Goal: Task Accomplishment & Management: Manage account settings

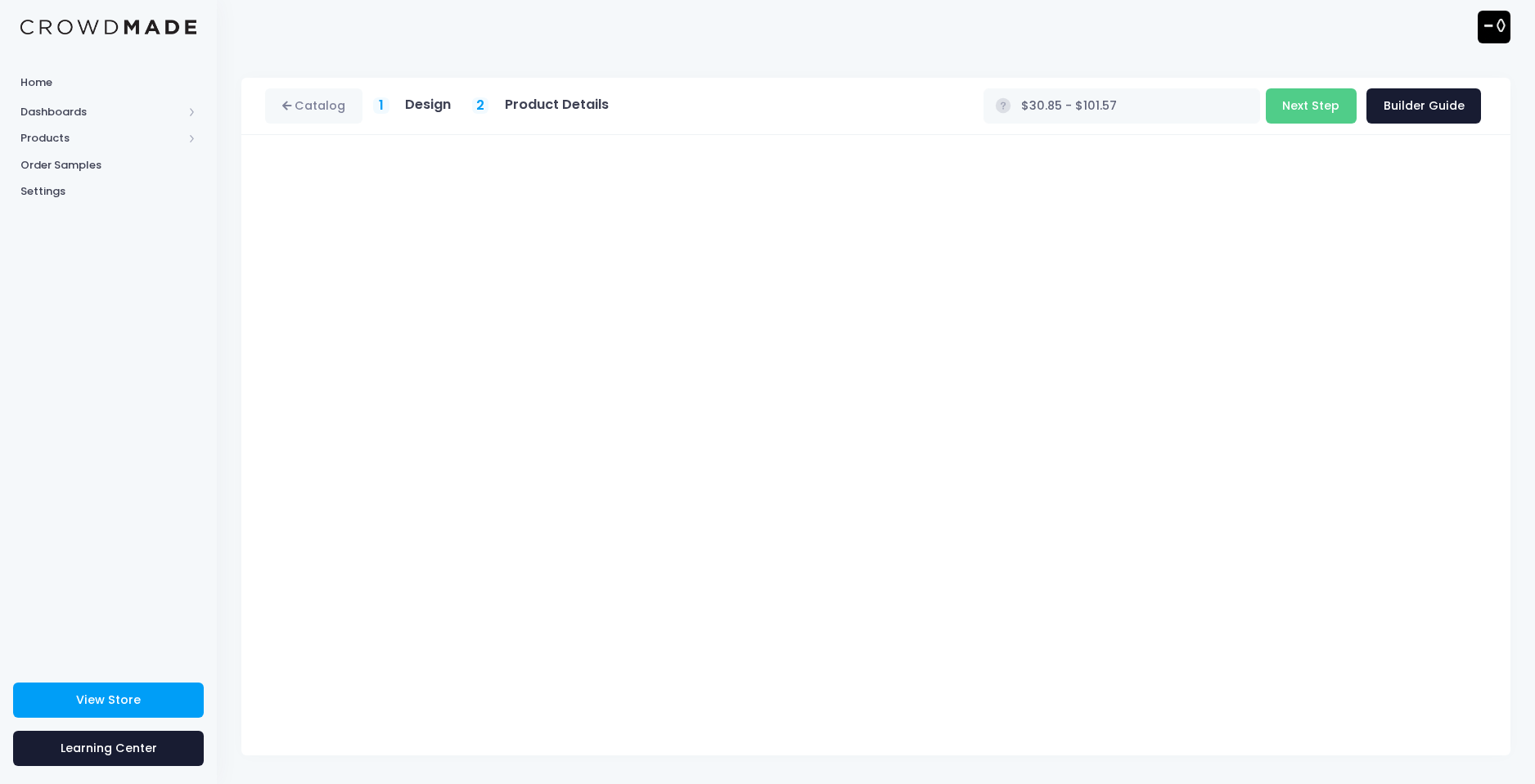
click at [435, 99] on h5 "Design" at bounding box center [428, 104] width 46 height 16
click at [432, 95] on div "Catalog 1 Design 2 Product Details" at bounding box center [443, 106] width 355 height 36
click at [284, 99] on link "Catalog" at bounding box center [314, 106] width 98 height 36
drag, startPoint x: 422, startPoint y: 91, endPoint x: 420, endPoint y: 99, distance: 8.2
click at [422, 93] on div "Catalog 1 Design 2 Product Details" at bounding box center [443, 106] width 355 height 36
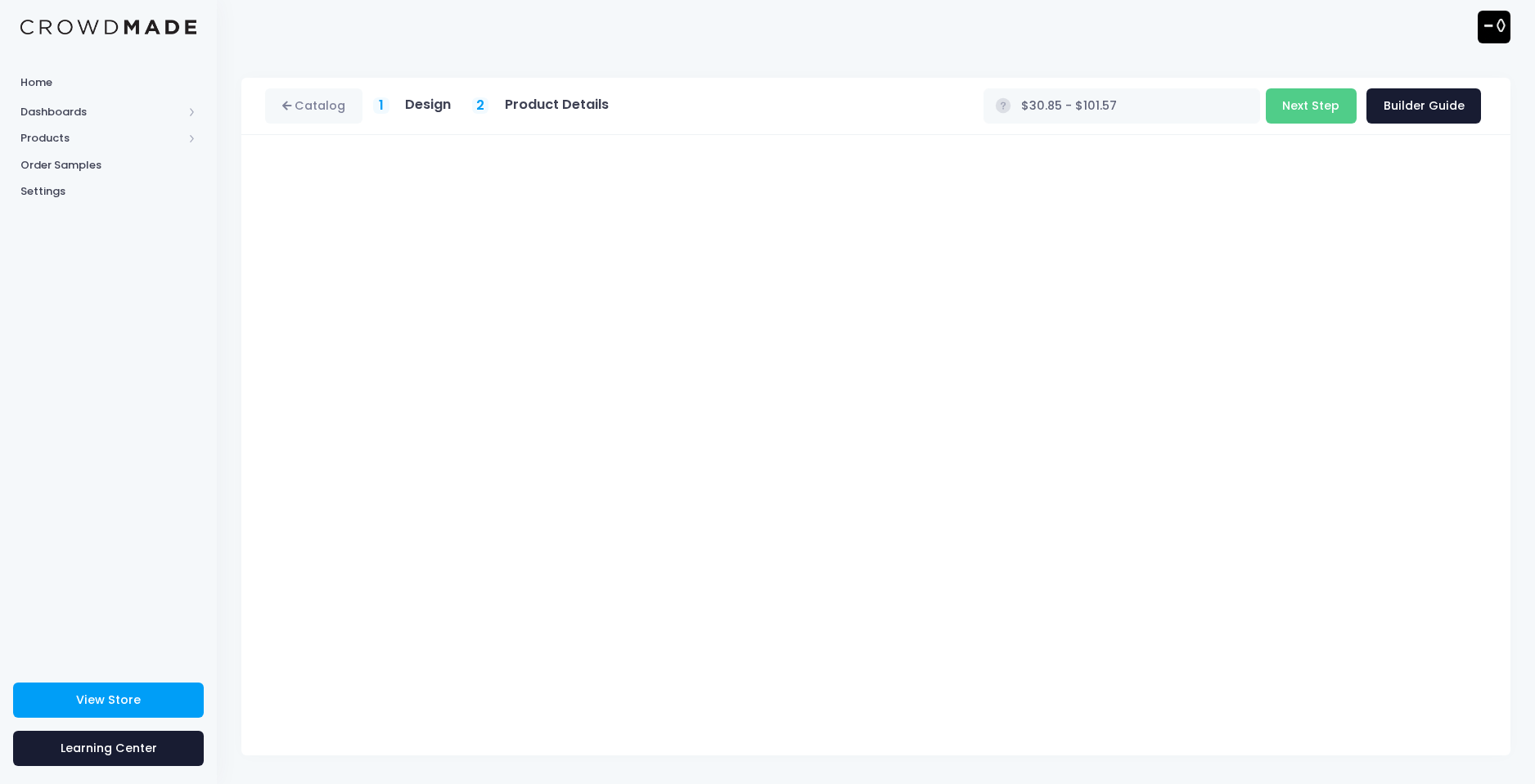
click at [419, 110] on h5 "Design" at bounding box center [428, 104] width 46 height 16
click at [480, 102] on span "2" at bounding box center [480, 105] width 8 height 20
drag, startPoint x: 577, startPoint y: 96, endPoint x: 552, endPoint y: 107, distance: 27.3
click at [570, 99] on h5 "Product Details" at bounding box center [556, 104] width 104 height 16
click at [1298, 112] on button "Next Step" at bounding box center [1311, 106] width 91 height 36
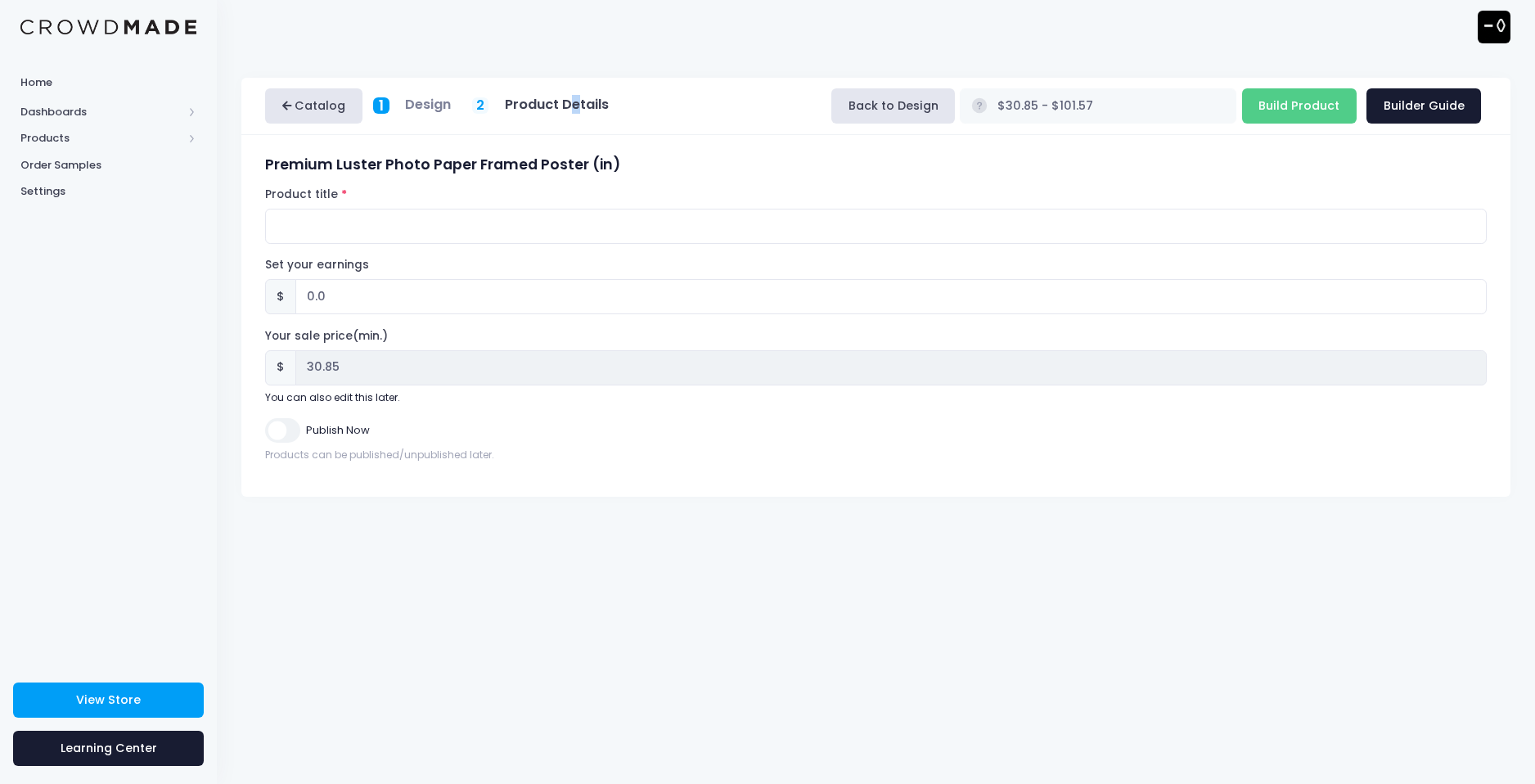
click at [335, 106] on link "Catalog" at bounding box center [314, 106] width 98 height 36
click at [955, 113] on button "Back to Design" at bounding box center [893, 106] width 124 height 36
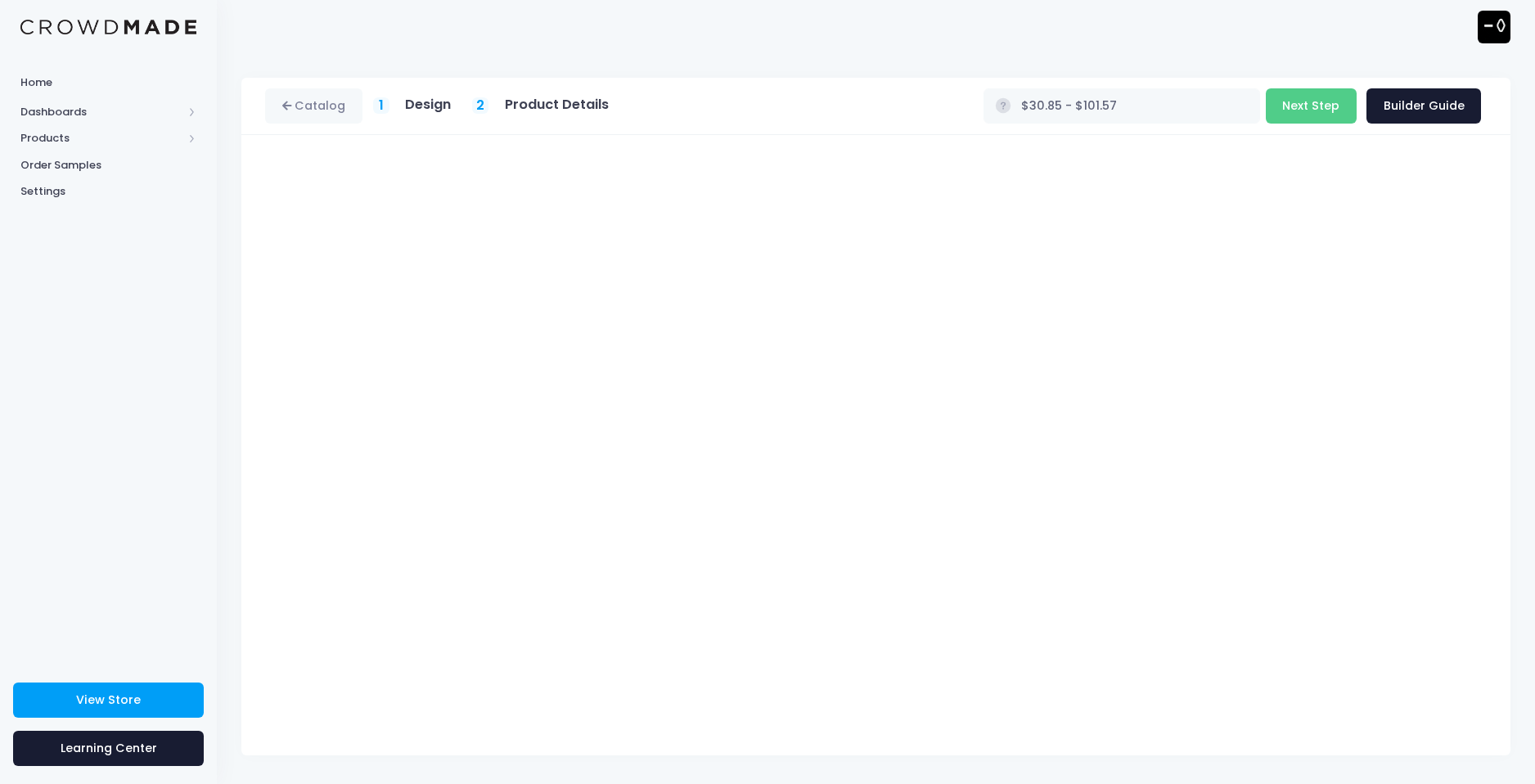
click at [401, 101] on div "1 Design" at bounding box center [413, 106] width 79 height 19
click at [1291, 110] on button "Next Step" at bounding box center [1311, 106] width 91 height 36
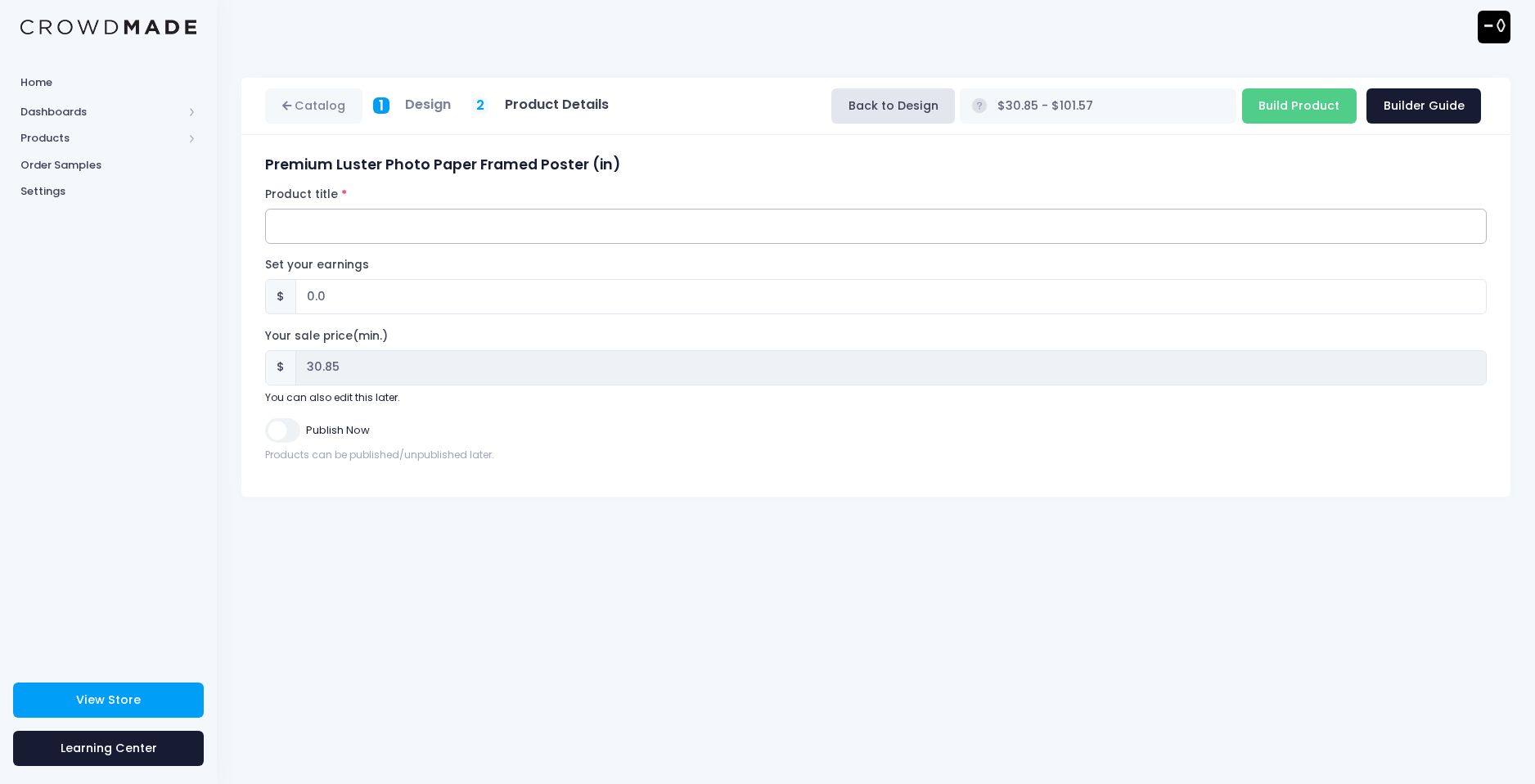
click at [366, 237] on input "Product title" at bounding box center [876, 226] width 1222 height 36
type input "To the Moon"
click at [335, 288] on input "0.0" at bounding box center [891, 296] width 1192 height 36
type input "0"
type input "10"
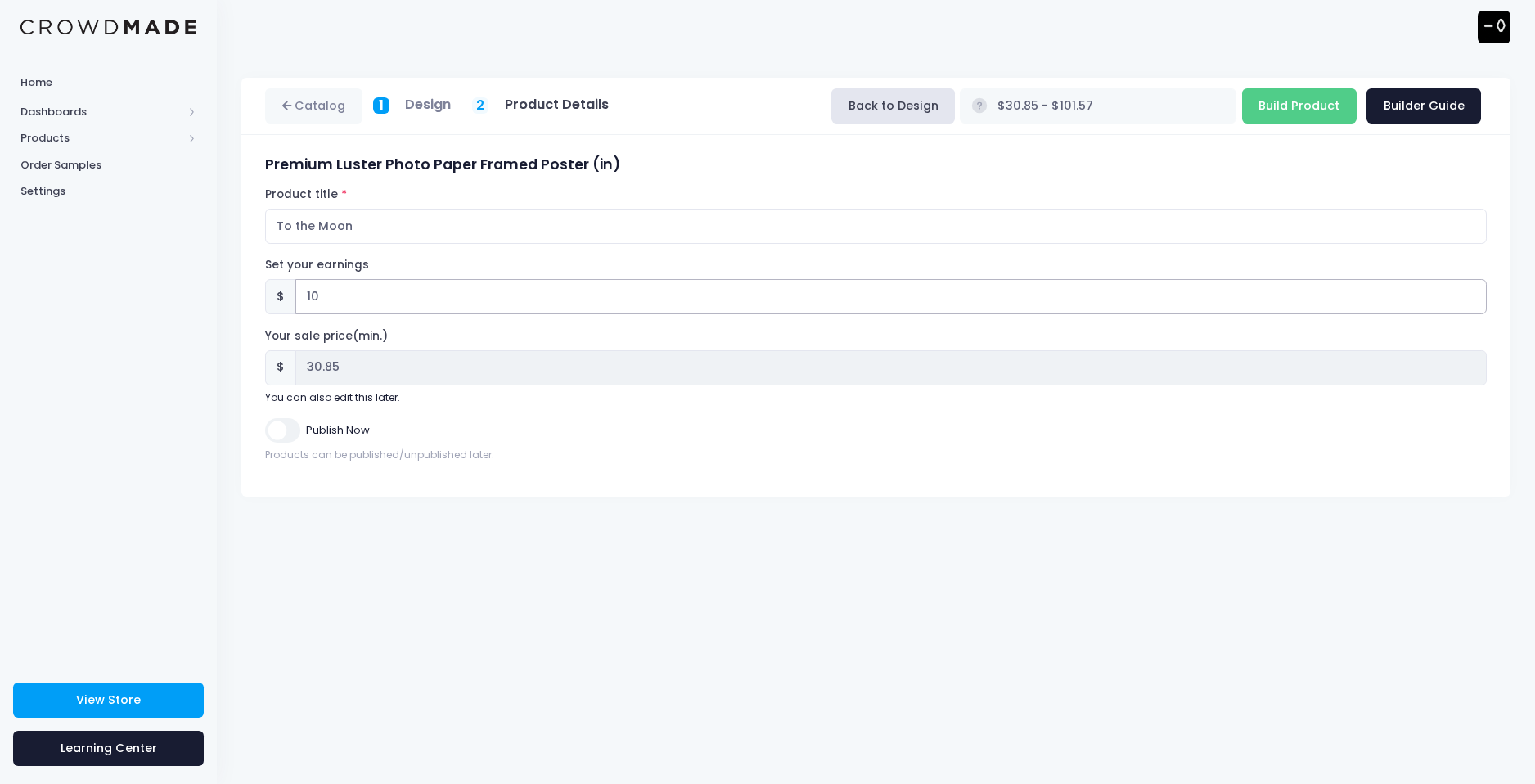
type input "$40.85 - $111.57"
type input "40.85"
type input "1"
type input "$31.85 - $102.57"
type input "31.85"
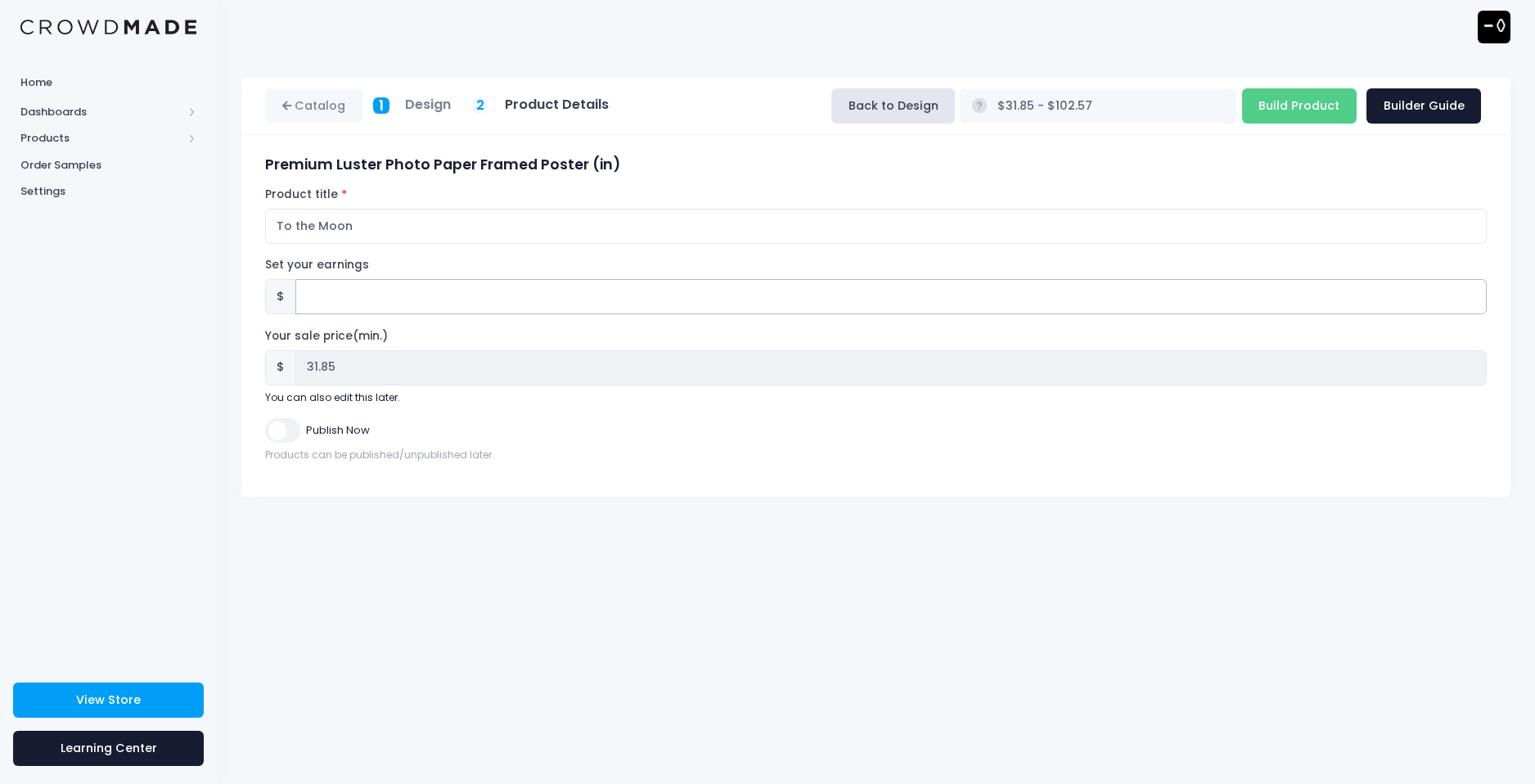
type input "$30.85 - $101.57"
type input "30.85"
type input "10"
type input "$40.85 - $111.57"
type input "40.85"
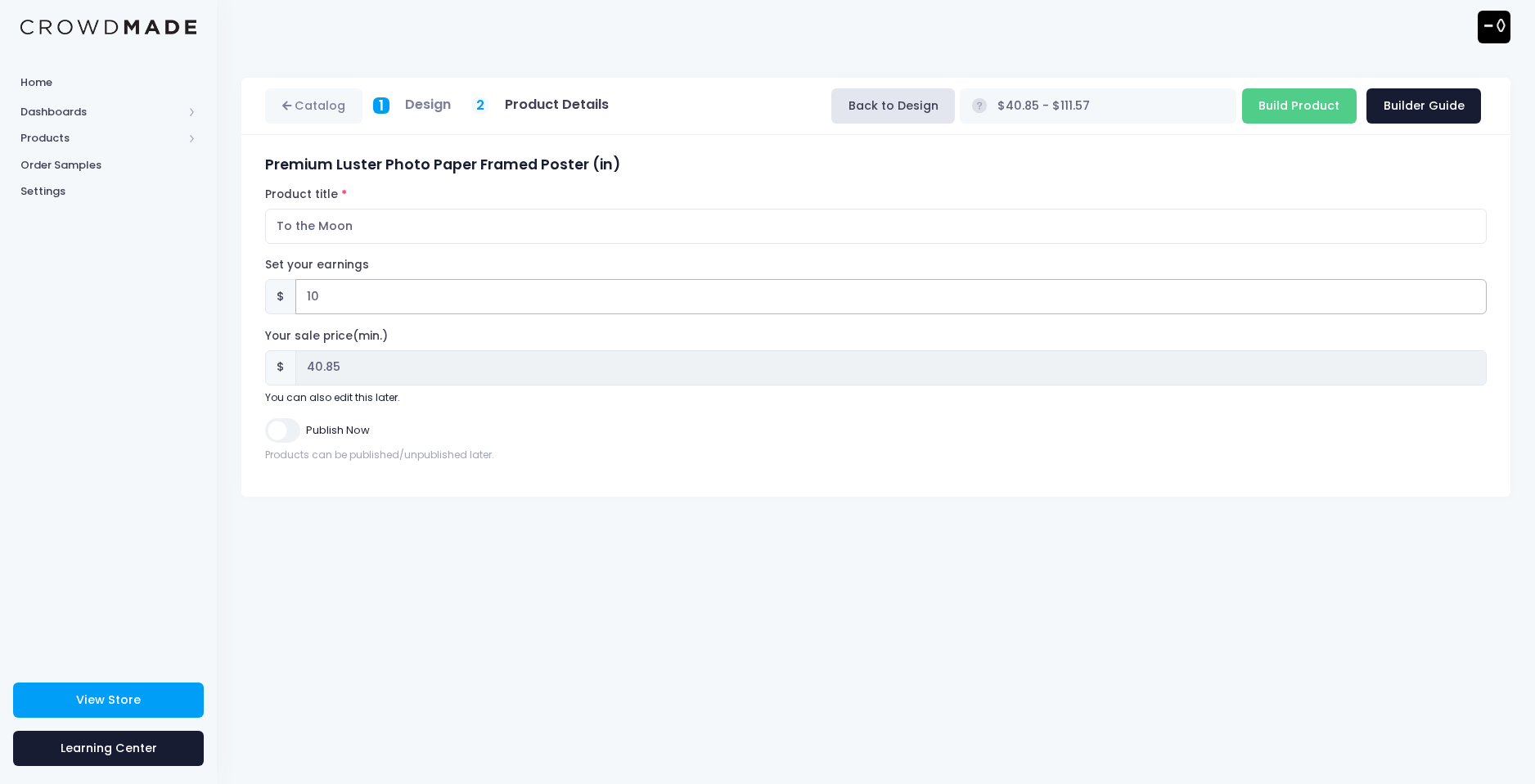
type input "10"
click at [449, 113] on h5 "Design" at bounding box center [428, 104] width 46 height 16
click at [519, 99] on h5 "Product Details" at bounding box center [556, 104] width 104 height 16
click at [987, 104] on rect at bounding box center [979, 106] width 16 height 16
click at [987, 105] on rect at bounding box center [979, 106] width 16 height 16
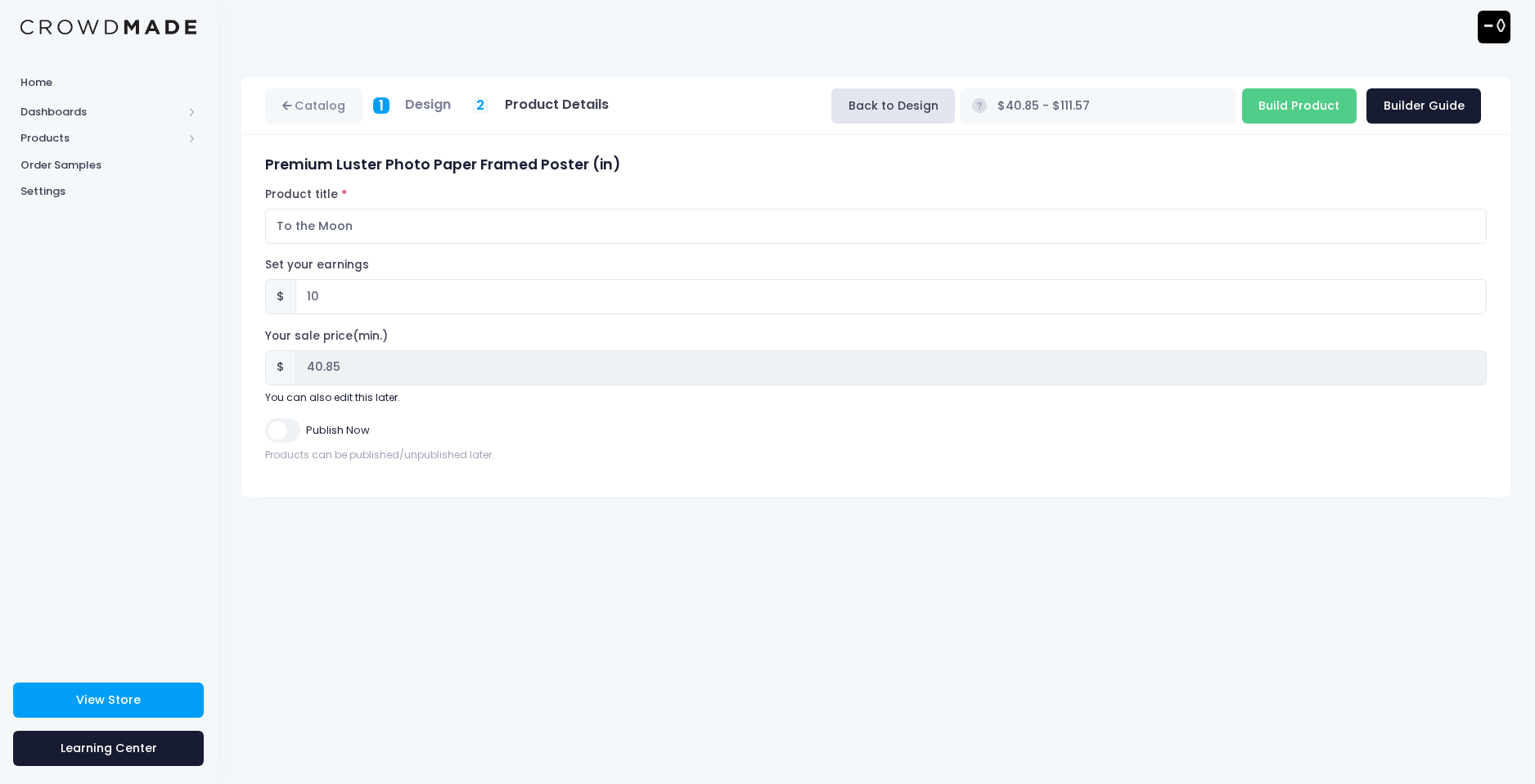
click at [987, 108] on rect at bounding box center [979, 106] width 16 height 16
click at [821, 489] on div "Premium Luster Photo Paper Framed Poster (in) Product title To the Moon Set you…" at bounding box center [875, 315] width 1269 height 361
click at [1358, 167] on h3 "Premium Luster Photo Paper Framed Poster (in)" at bounding box center [876, 165] width 1222 height 17
click at [420, 88] on div "Catalog 1 Design 2 Product Details" at bounding box center [443, 106] width 355 height 46
click at [461, 106] on div "Catalog 1 Design 2 Product Details" at bounding box center [443, 106] width 355 height 36
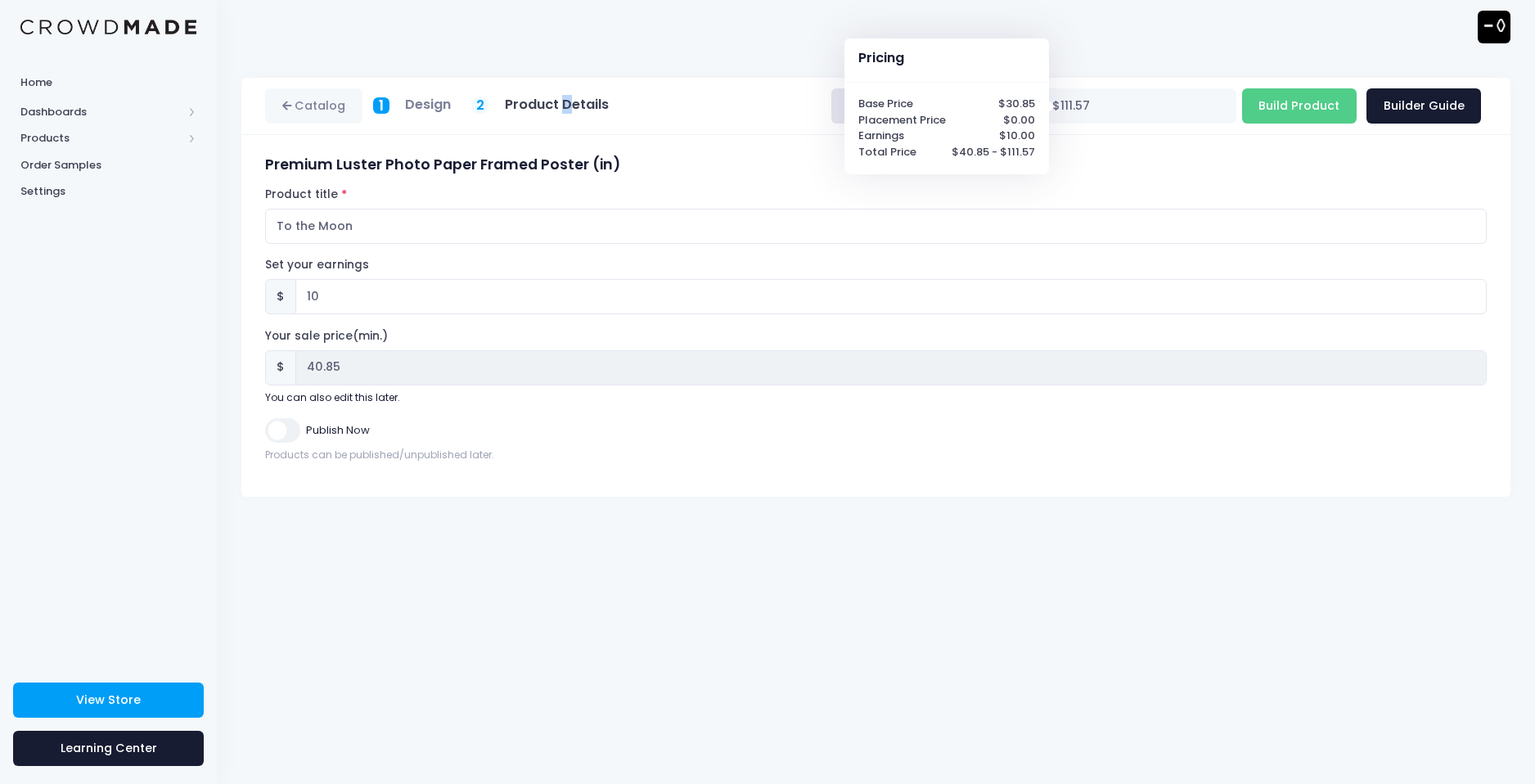
drag, startPoint x: 572, startPoint y: 106, endPoint x: 510, endPoint y: 101, distance: 62.2
click at [560, 100] on h5 "Product Details" at bounding box center [556, 104] width 104 height 16
click at [483, 102] on span "2" at bounding box center [480, 105] width 8 height 20
click at [482, 103] on span "2" at bounding box center [480, 105] width 8 height 20
click at [481, 103] on span "2" at bounding box center [480, 105] width 8 height 20
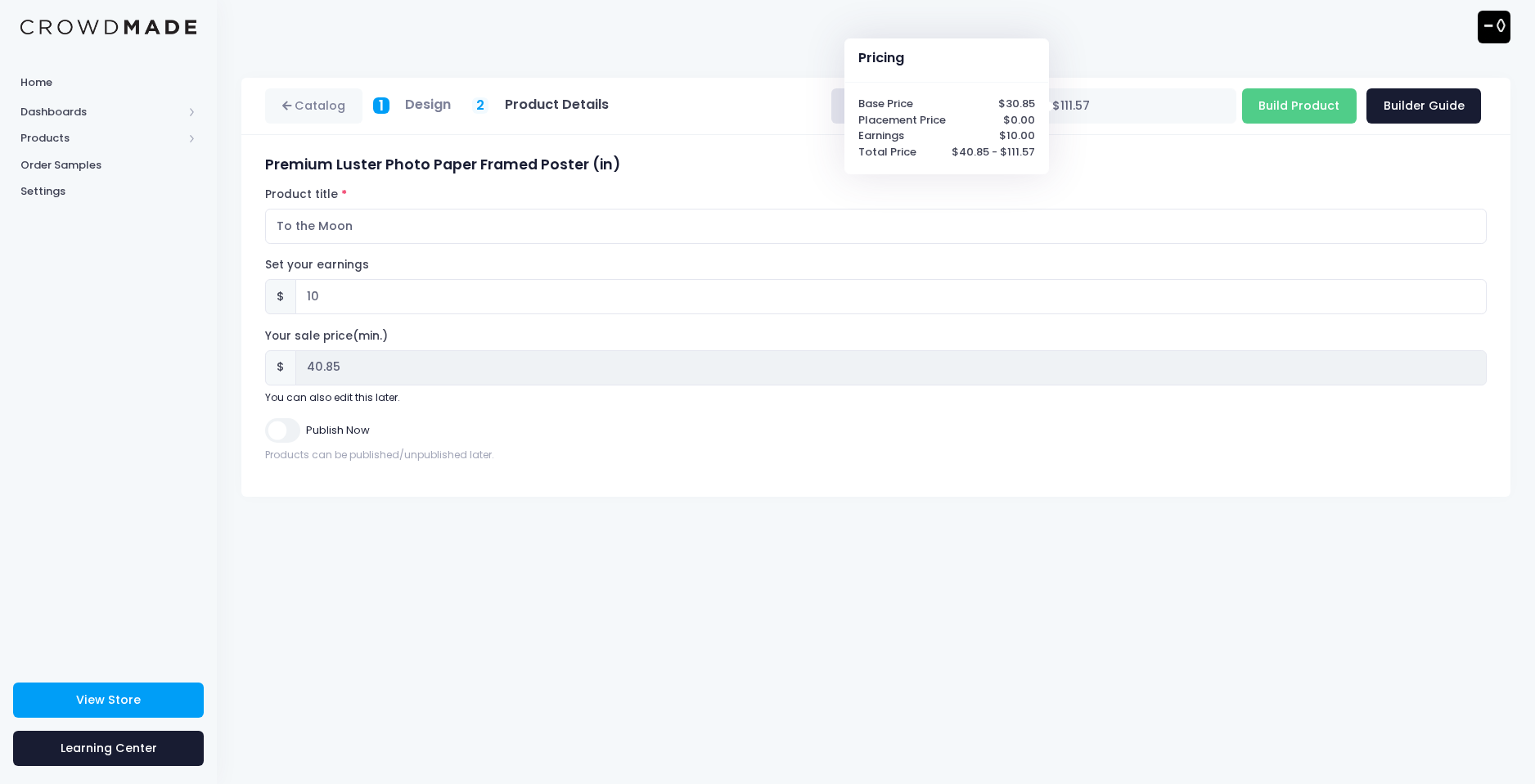
click at [377, 112] on div "1" at bounding box center [381, 105] width 16 height 16
click at [376, 112] on div "1" at bounding box center [381, 105] width 16 height 16
click at [374, 112] on div "1" at bounding box center [381, 105] width 16 height 16
click at [388, 106] on div "1" at bounding box center [381, 105] width 16 height 16
click at [1310, 106] on input "Build Product" at bounding box center [1299, 106] width 114 height 36
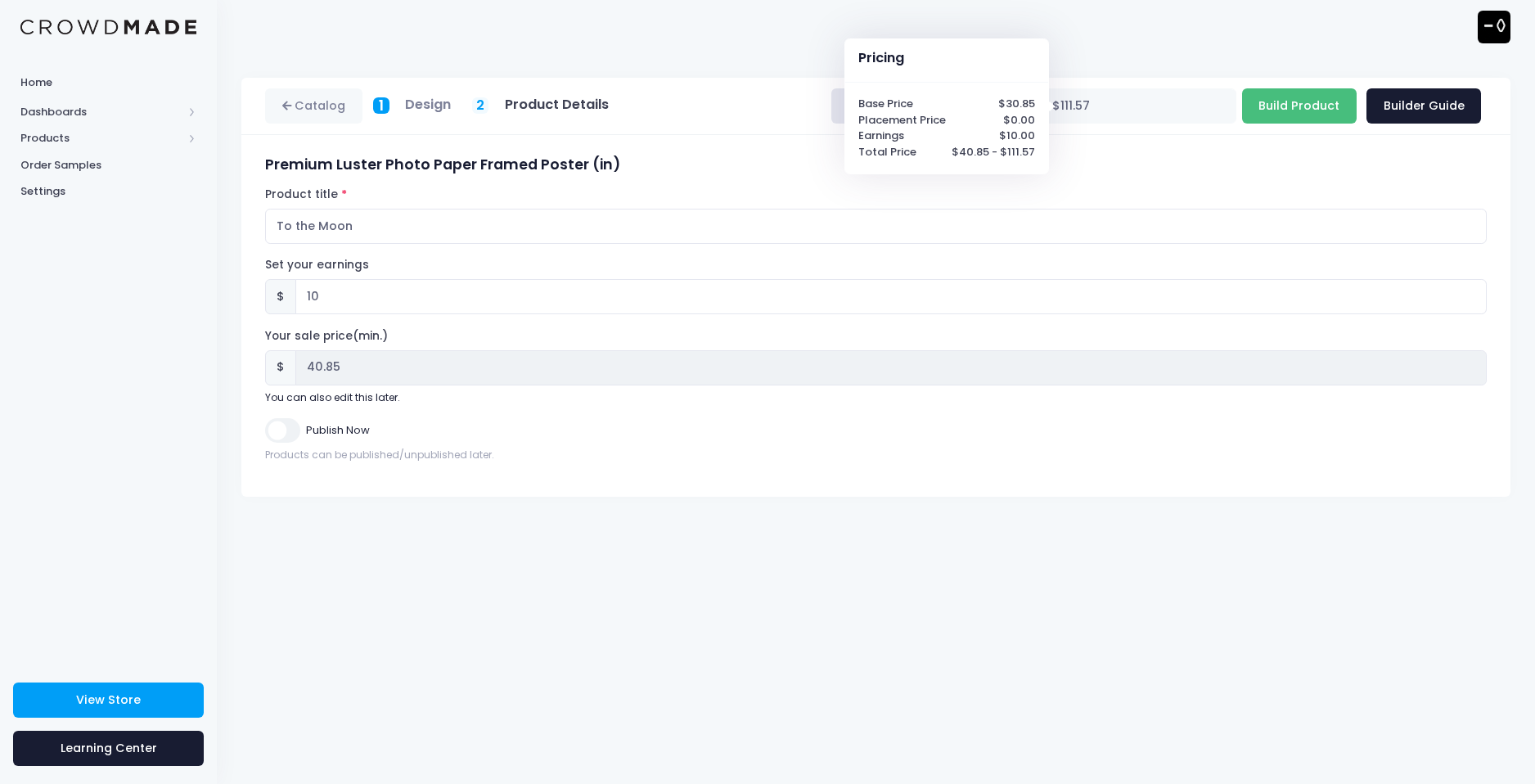
type input "Building product..."
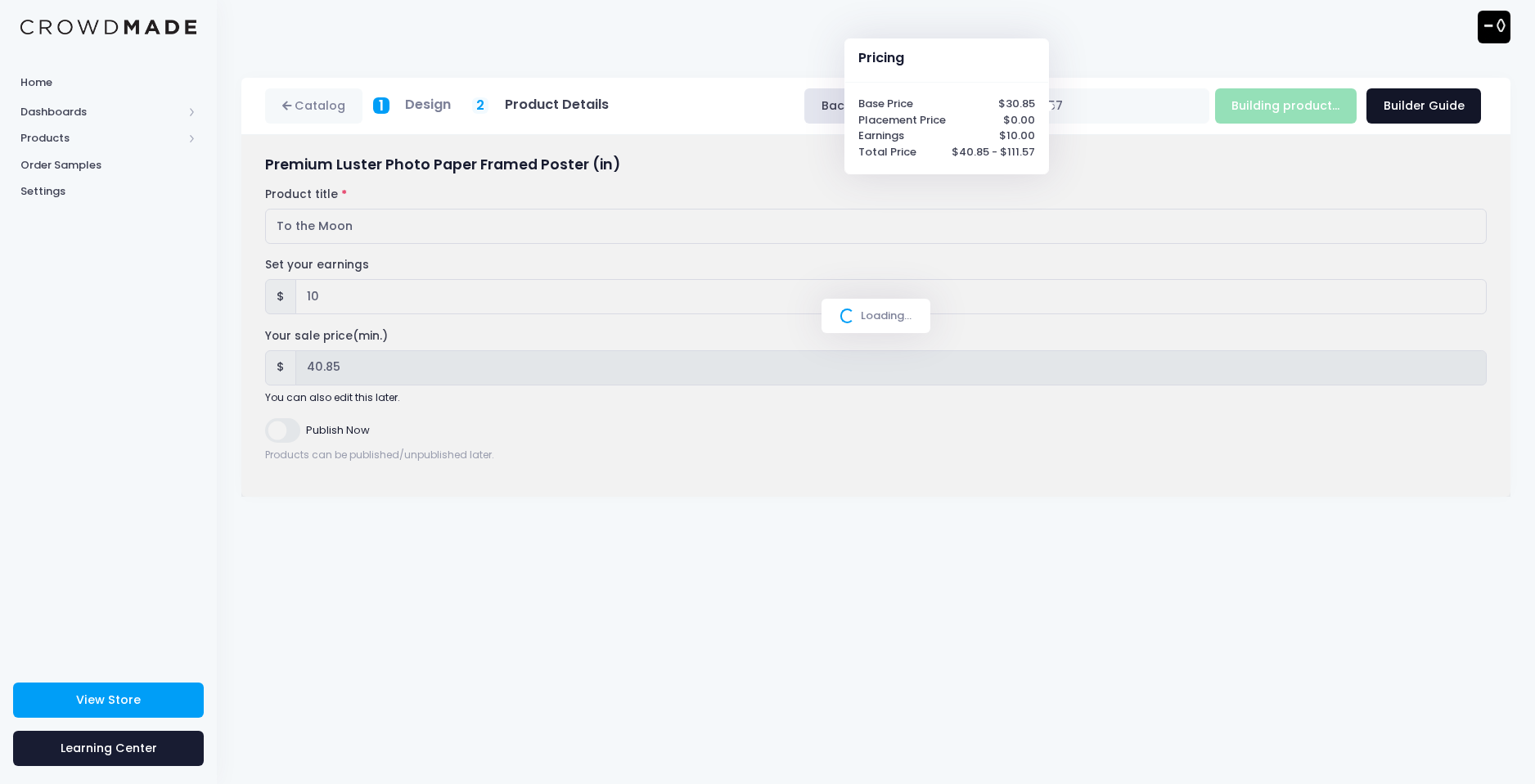
click at [1416, 112] on link "Builder Guide" at bounding box center [1423, 106] width 114 height 36
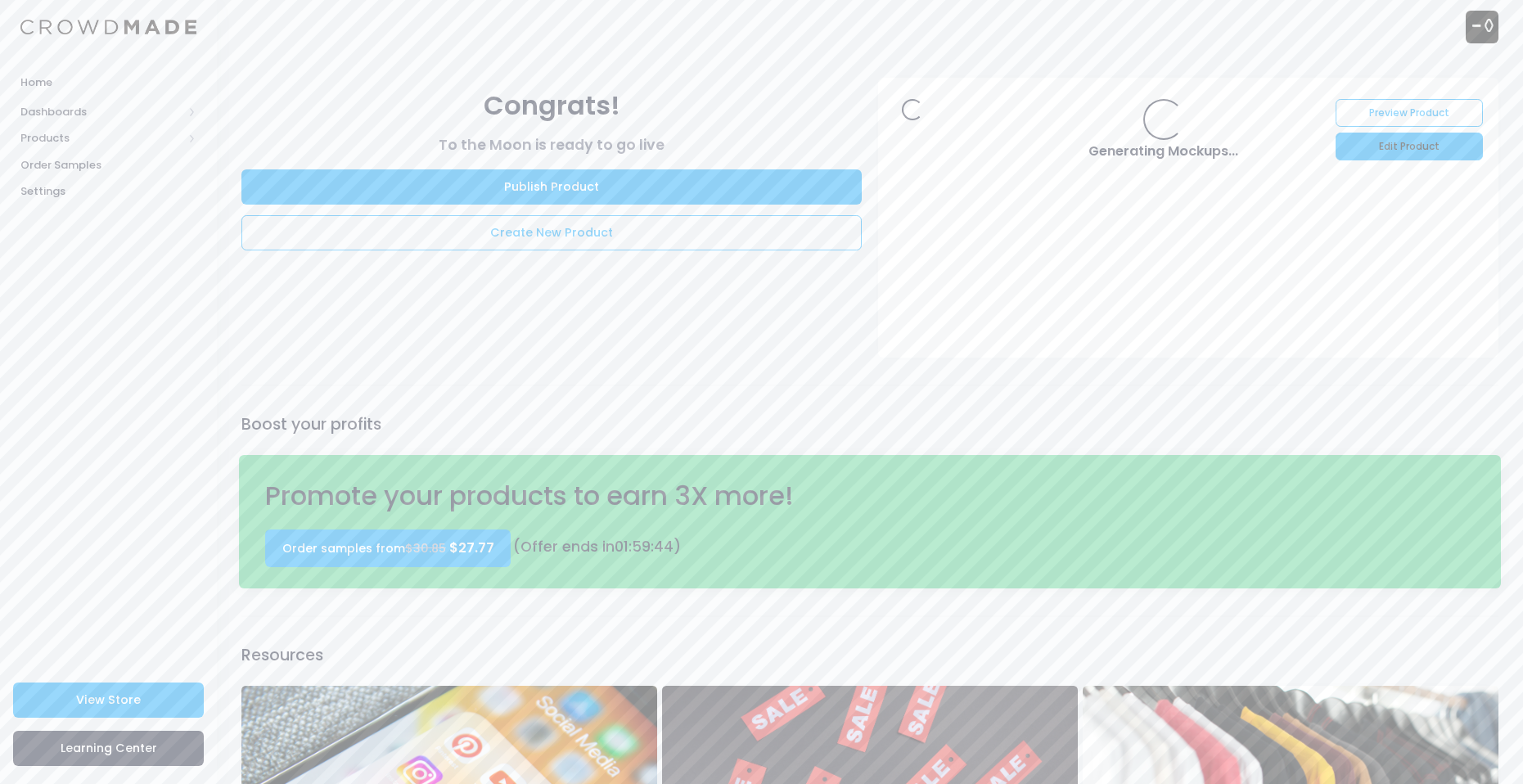
click at [1424, 150] on link "Edit Product" at bounding box center [1409, 146] width 147 height 28
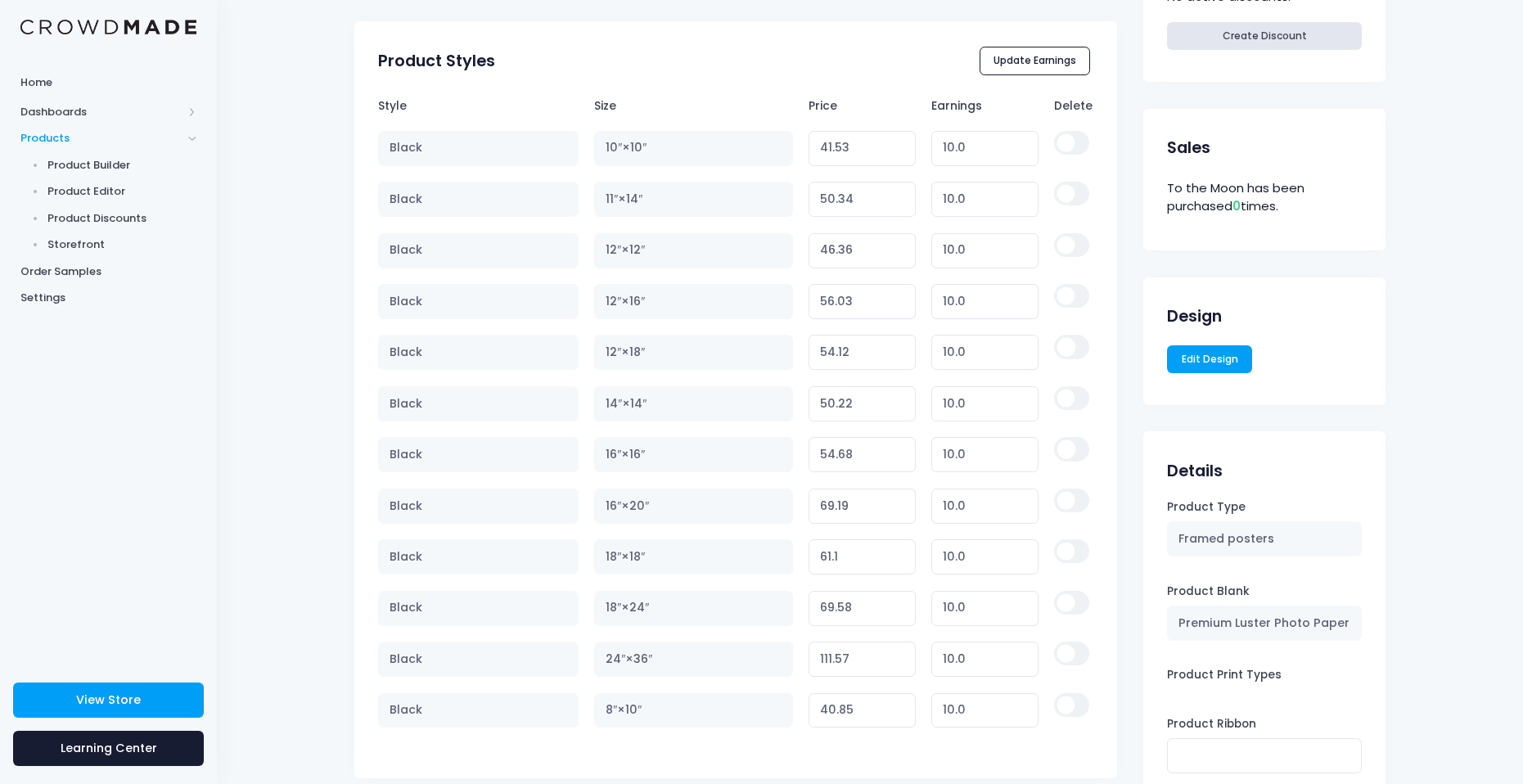
scroll to position [758, 0]
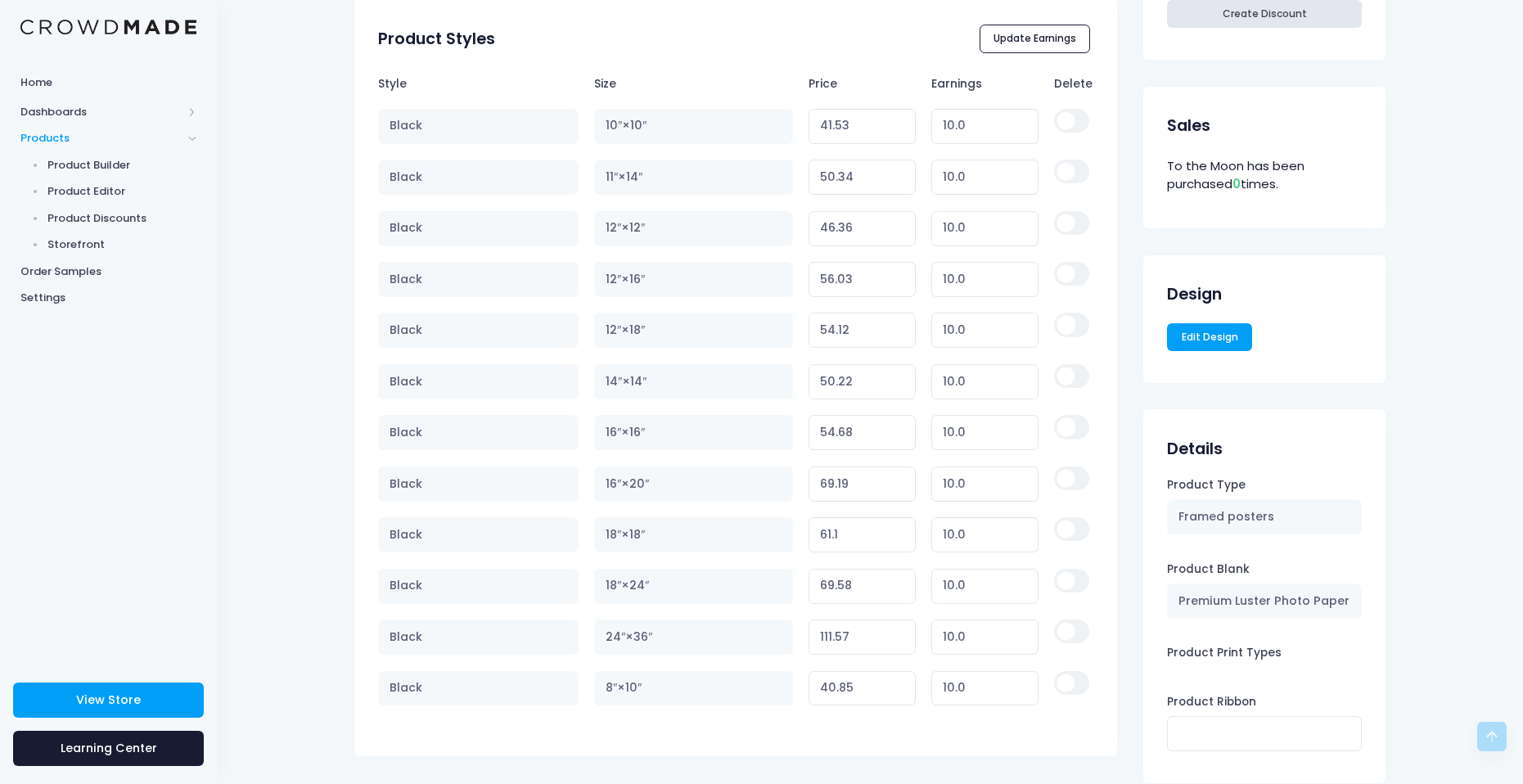
click at [1066, 623] on input "checkbox" at bounding box center [1071, 630] width 35 height 23
checkbox input "true"
click at [1067, 477] on input "checkbox" at bounding box center [1071, 477] width 35 height 23
checkbox input "true"
click at [1072, 571] on input "checkbox" at bounding box center [1071, 580] width 35 height 23
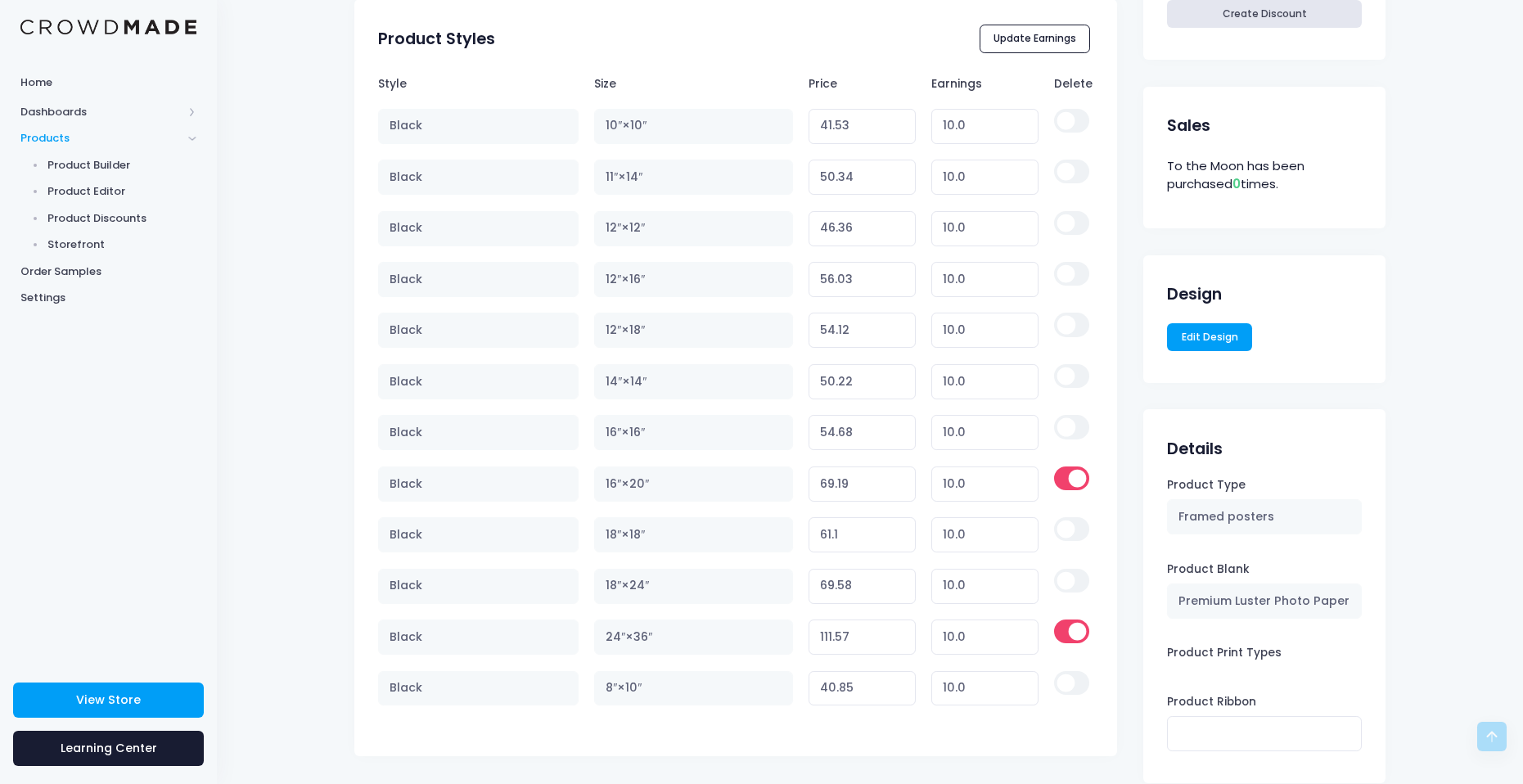
checkbox input "true"
click at [1065, 528] on input "checkbox" at bounding box center [1071, 528] width 35 height 23
checkbox input "true"
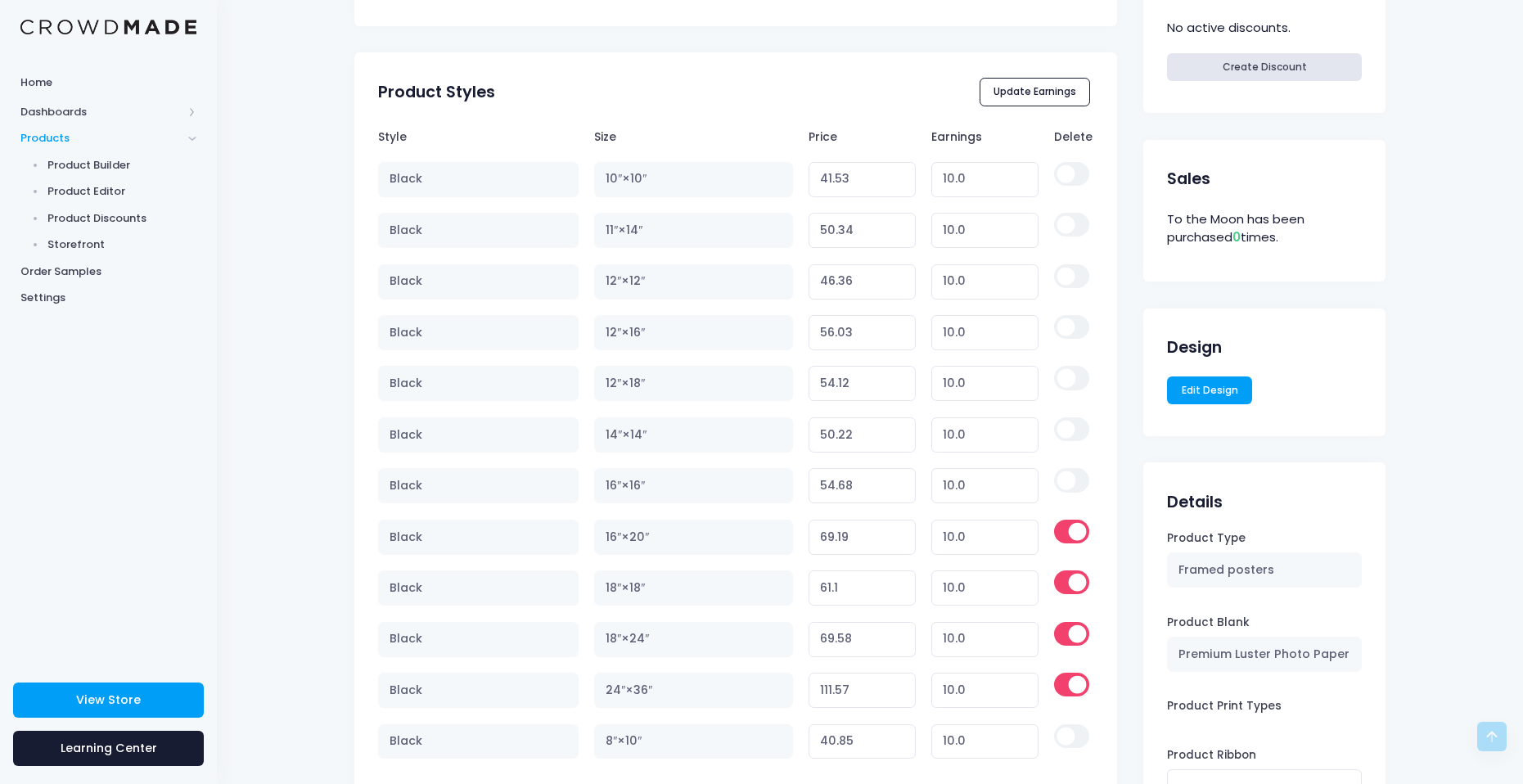
scroll to position [675, 0]
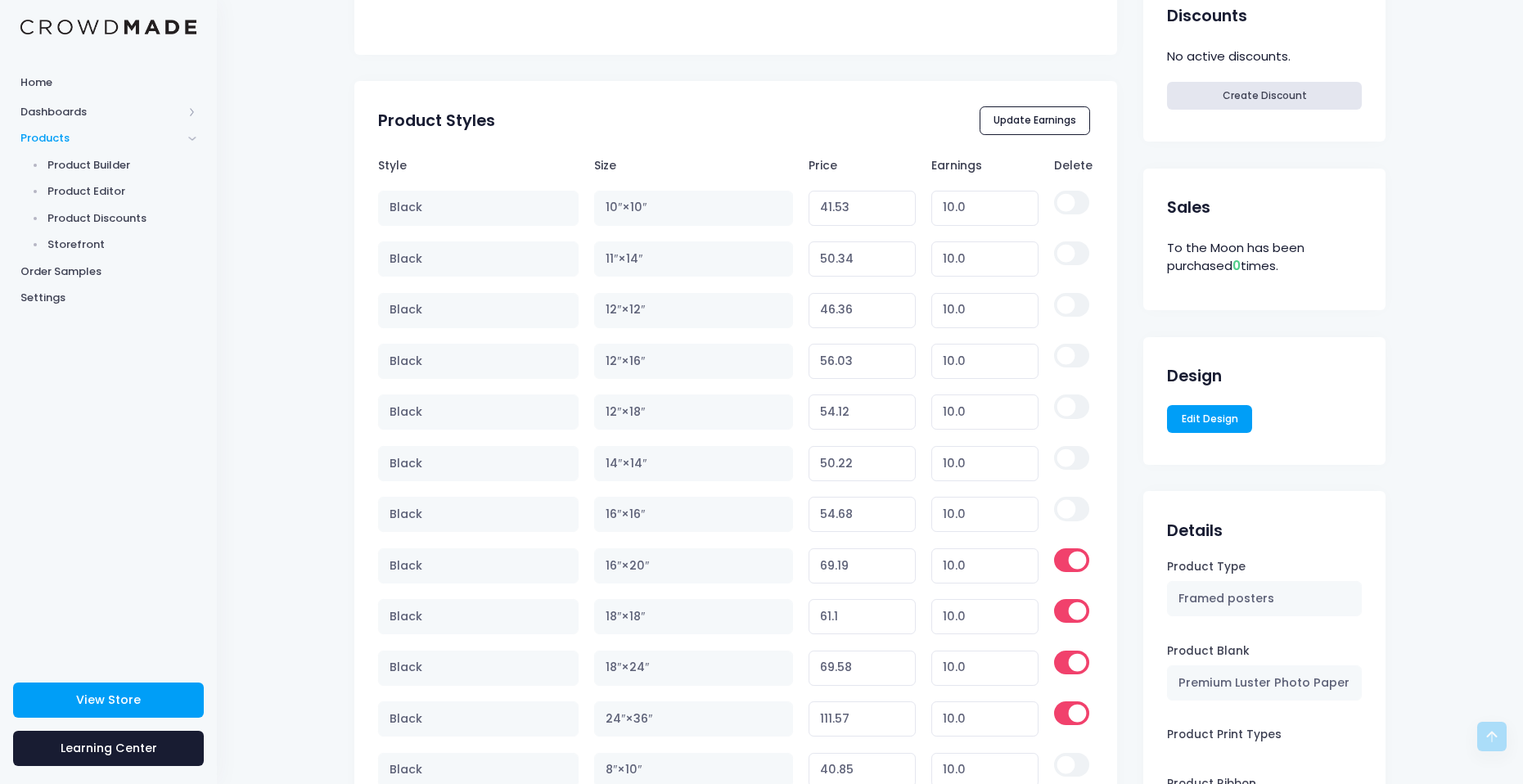
click at [1060, 516] on input "checkbox" at bounding box center [1071, 507] width 35 height 23
checkbox input "true"
click at [1057, 400] on input "checkbox" at bounding box center [1071, 405] width 35 height 23
checkbox input "true"
click at [1070, 366] on input "checkbox" at bounding box center [1071, 354] width 35 height 23
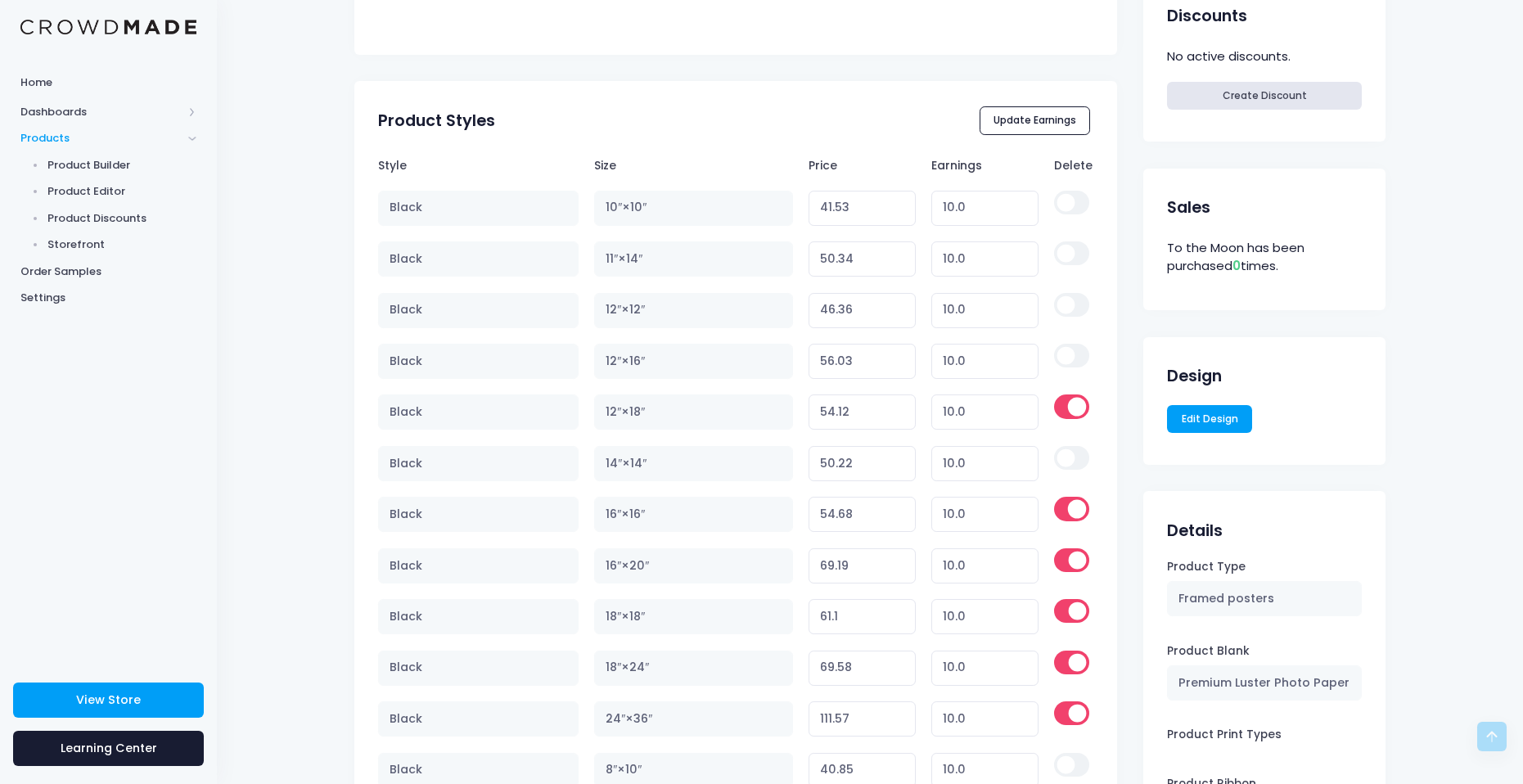
checkbox input "true"
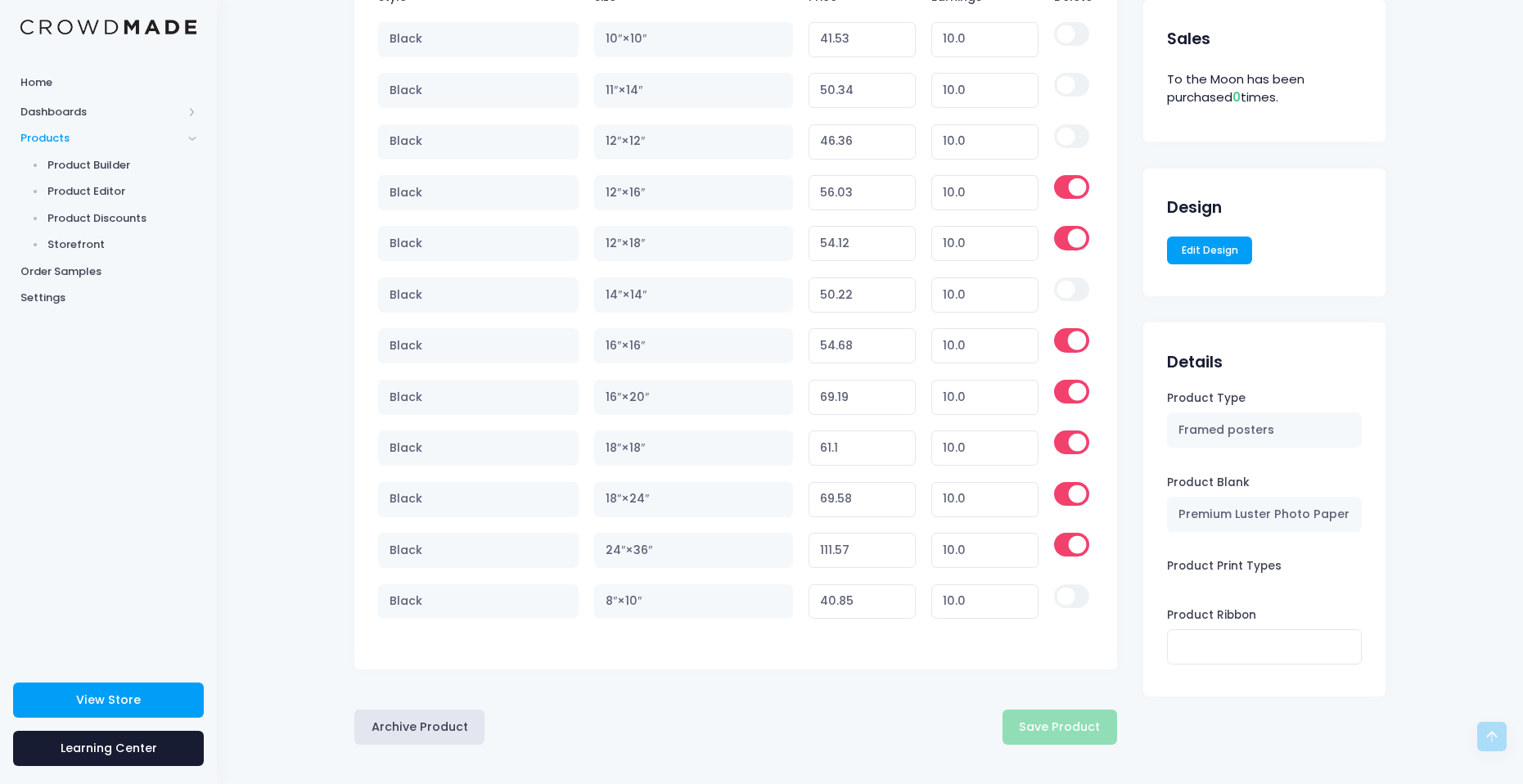
scroll to position [848, 0]
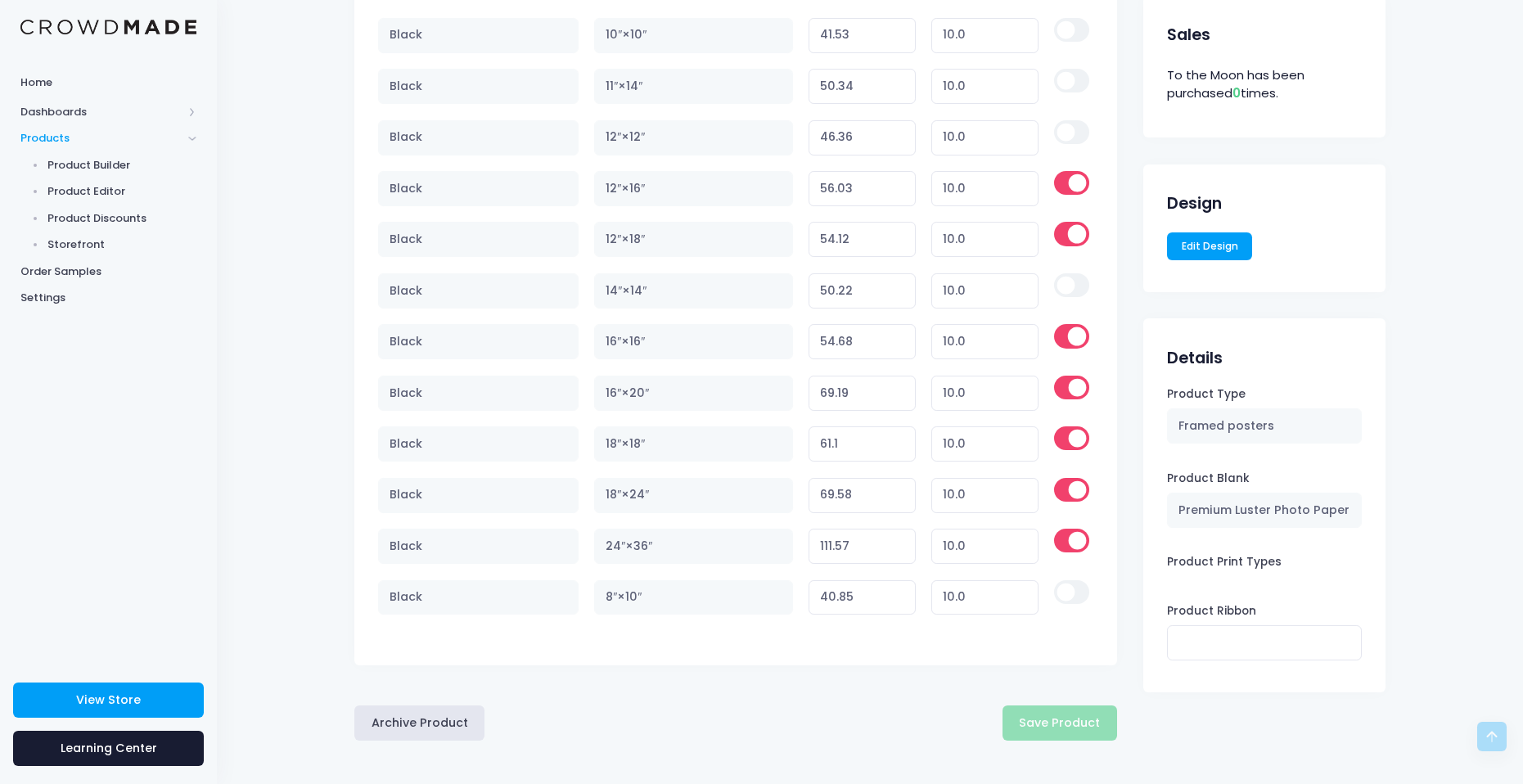
click at [1086, 715] on div "Archive Product Save Product" at bounding box center [736, 723] width 763 height 36
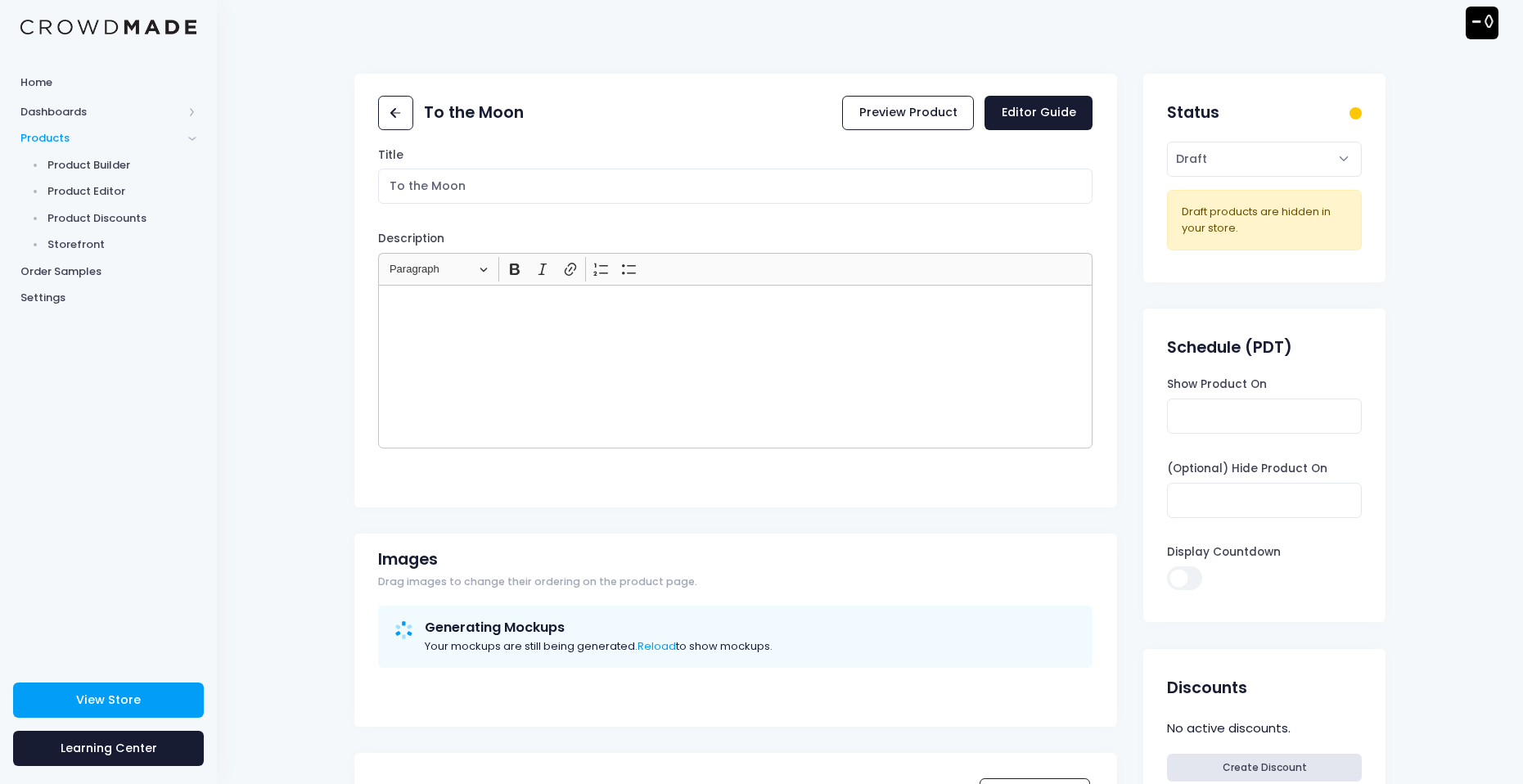
scroll to position [0, 0]
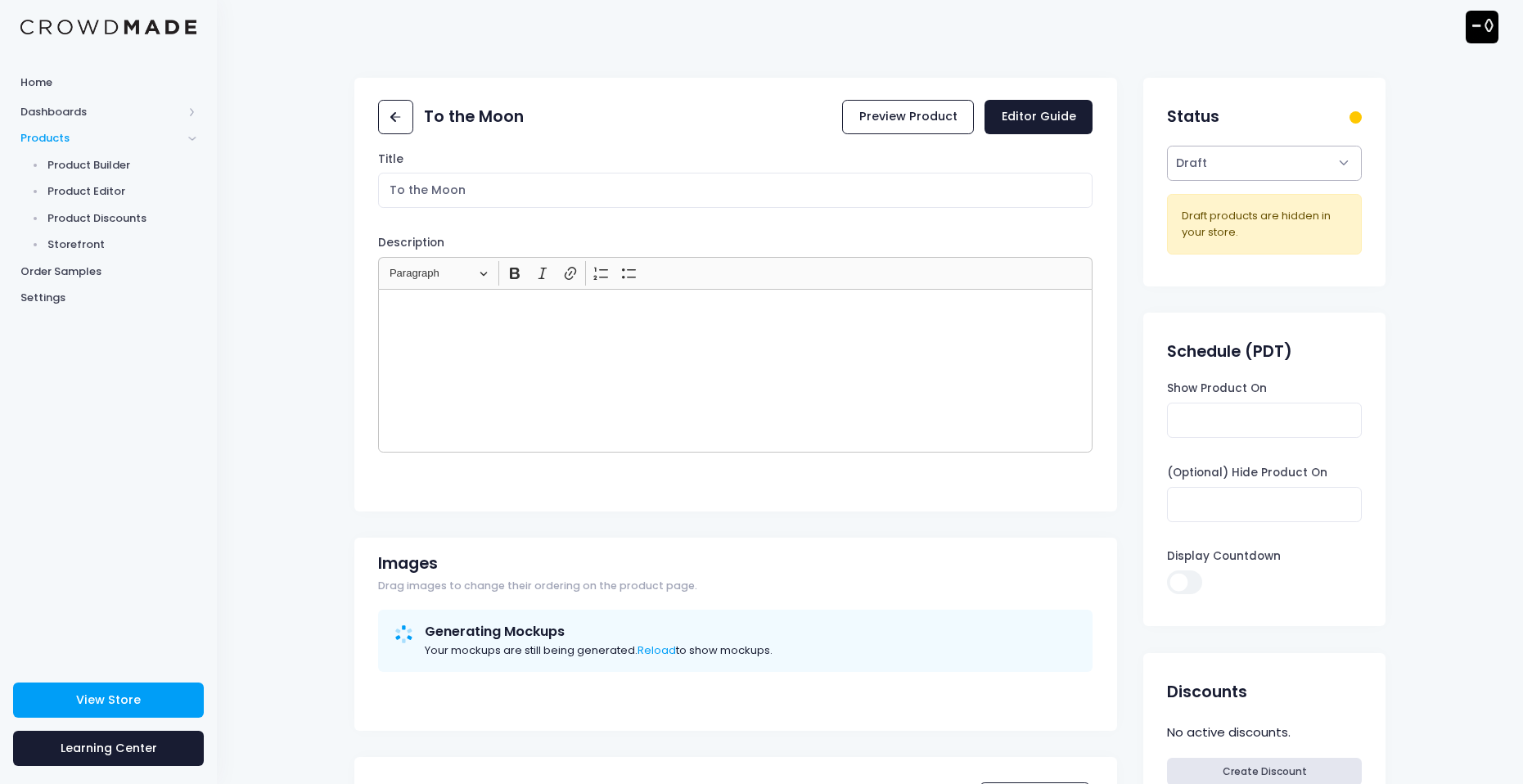
click at [1304, 156] on select "Active Draft" at bounding box center [1264, 163] width 194 height 36
select select "active"
click at [1167, 145] on select "Active Draft" at bounding box center [1264, 163] width 194 height 36
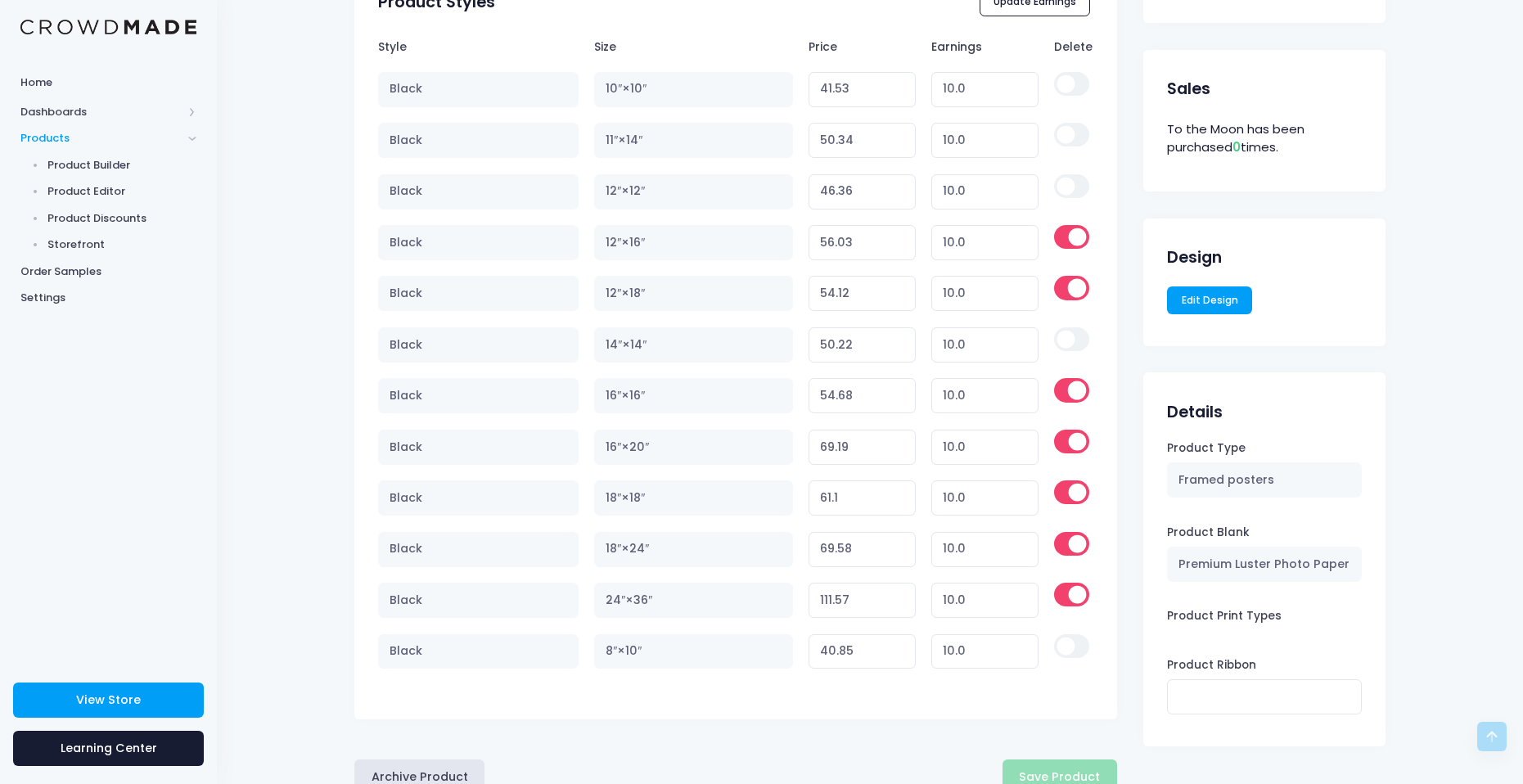
scroll to position [848, 0]
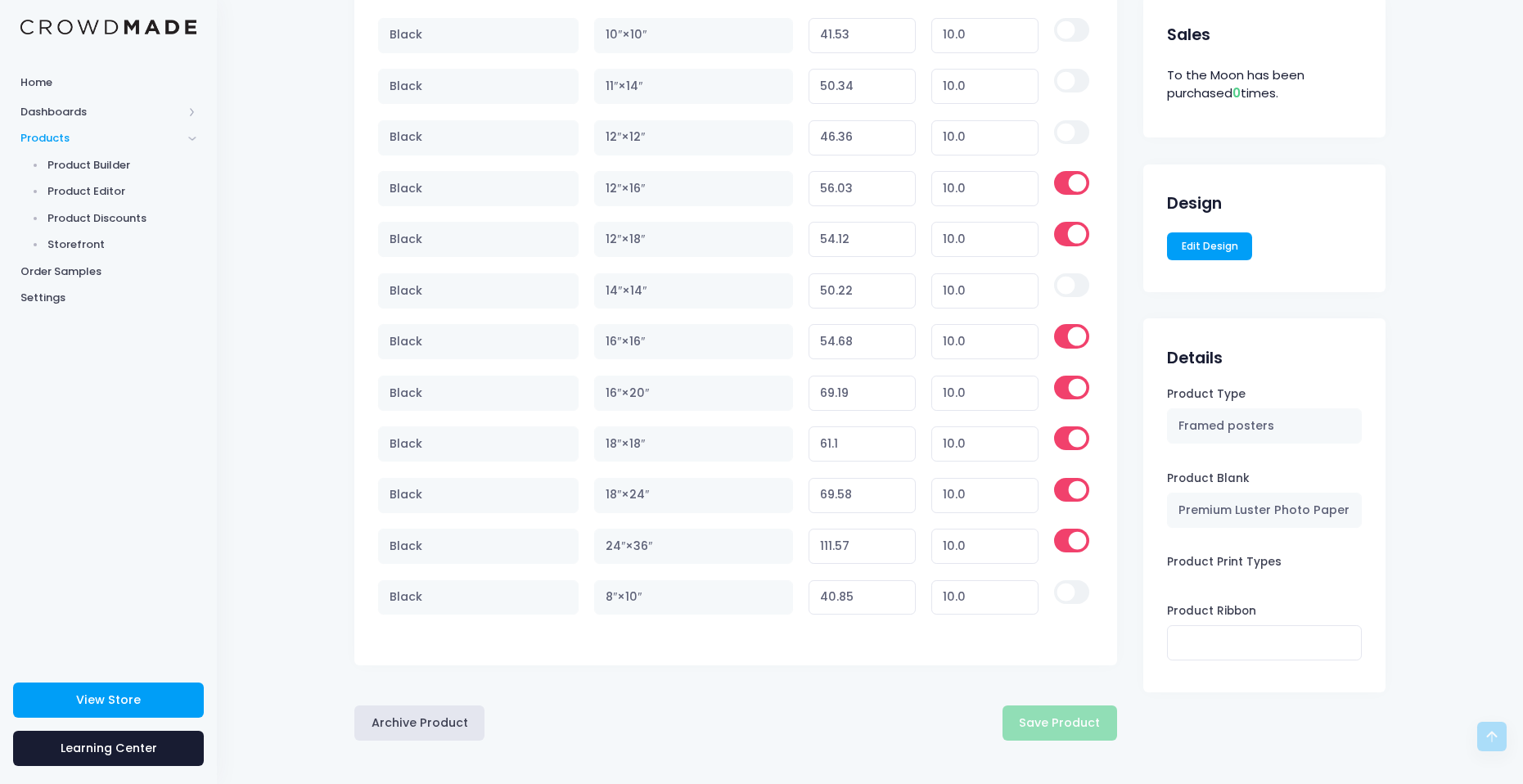
click at [1067, 732] on div "Archive Product Save Product" at bounding box center [736, 723] width 763 height 36
click at [1066, 732] on div "Archive Product Save Product" at bounding box center [736, 723] width 763 height 36
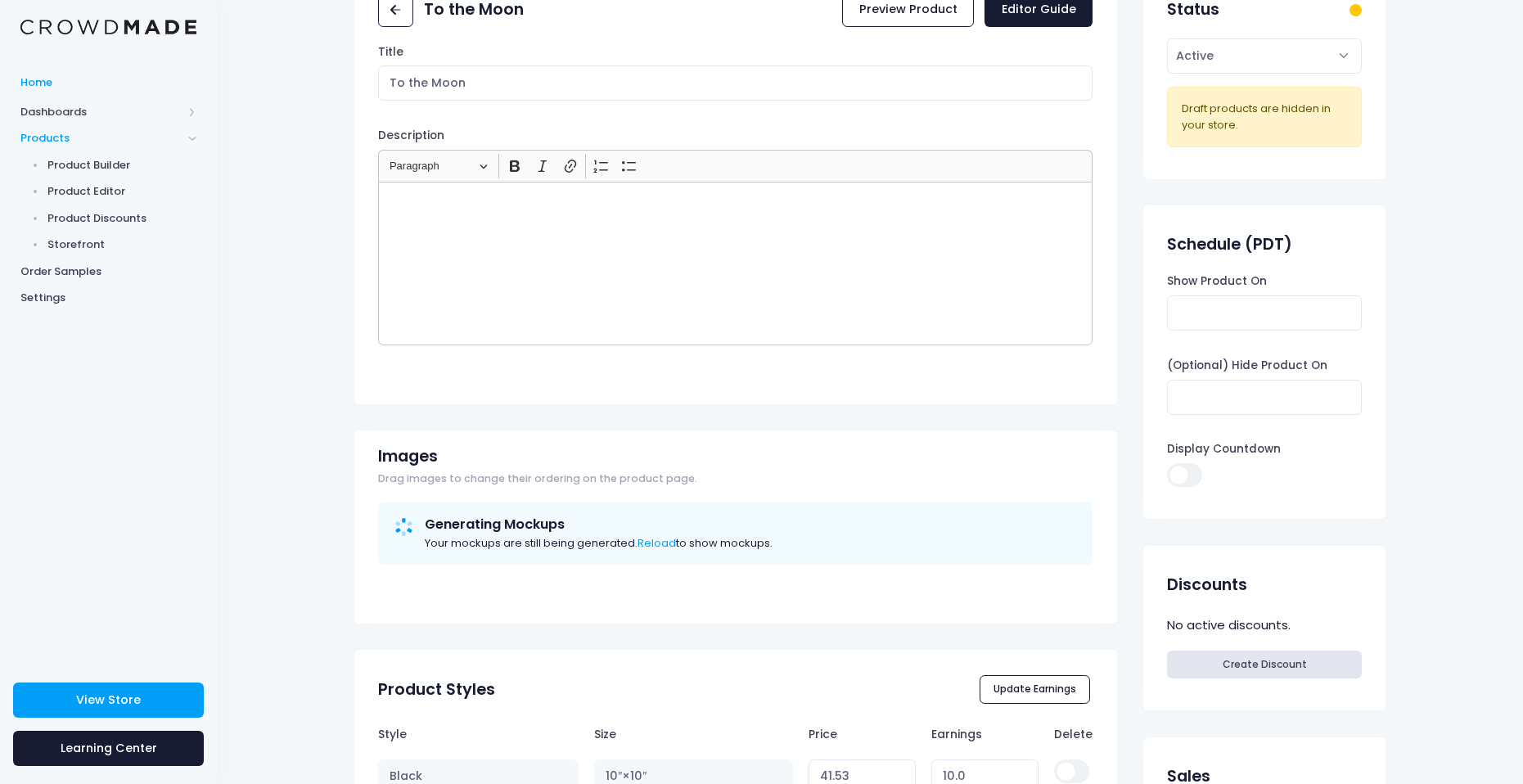
scroll to position [0, 0]
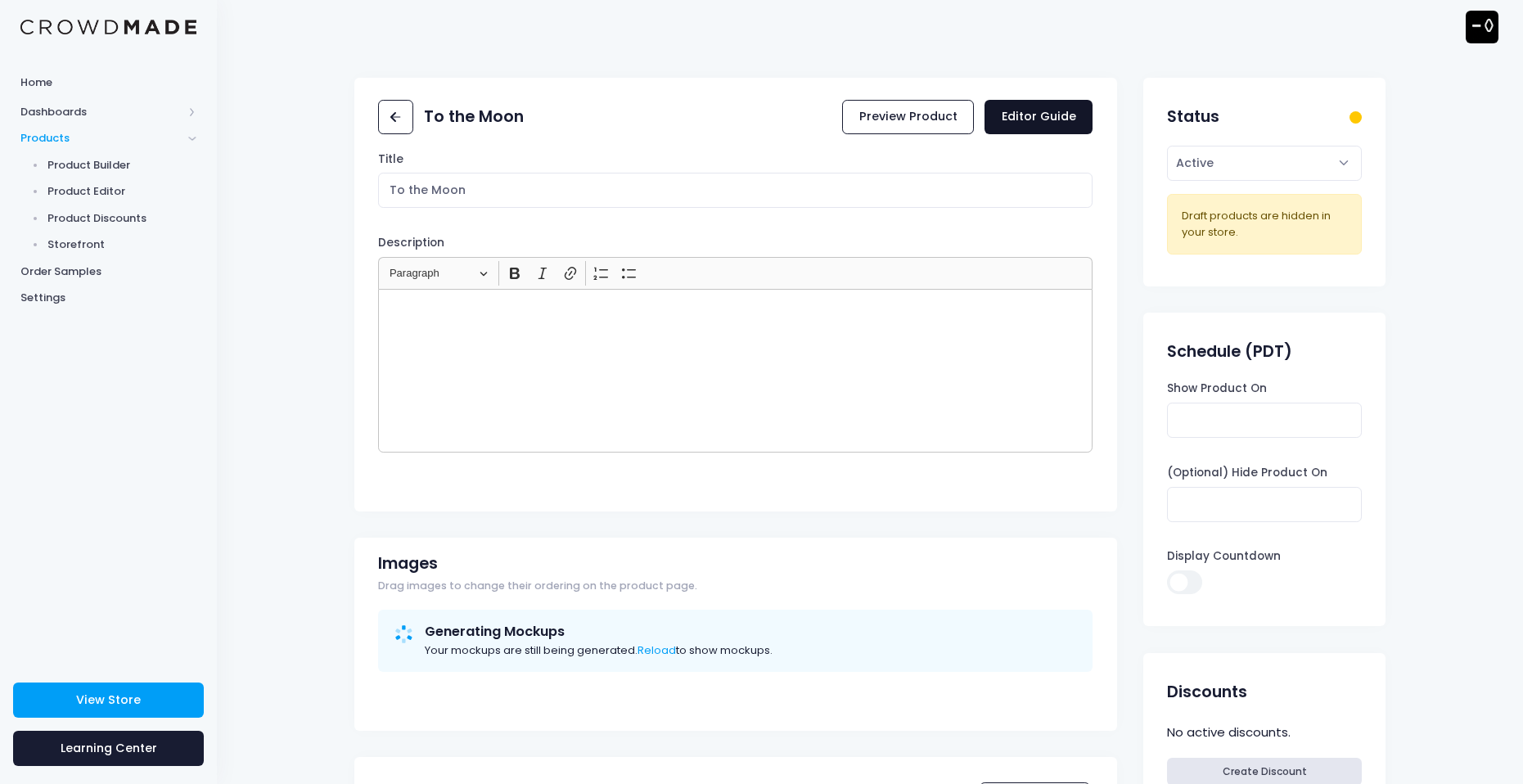
click at [1035, 118] on link "Editor Guide" at bounding box center [1038, 117] width 108 height 36
click at [950, 125] on link "Preview Product" at bounding box center [907, 117] width 131 height 36
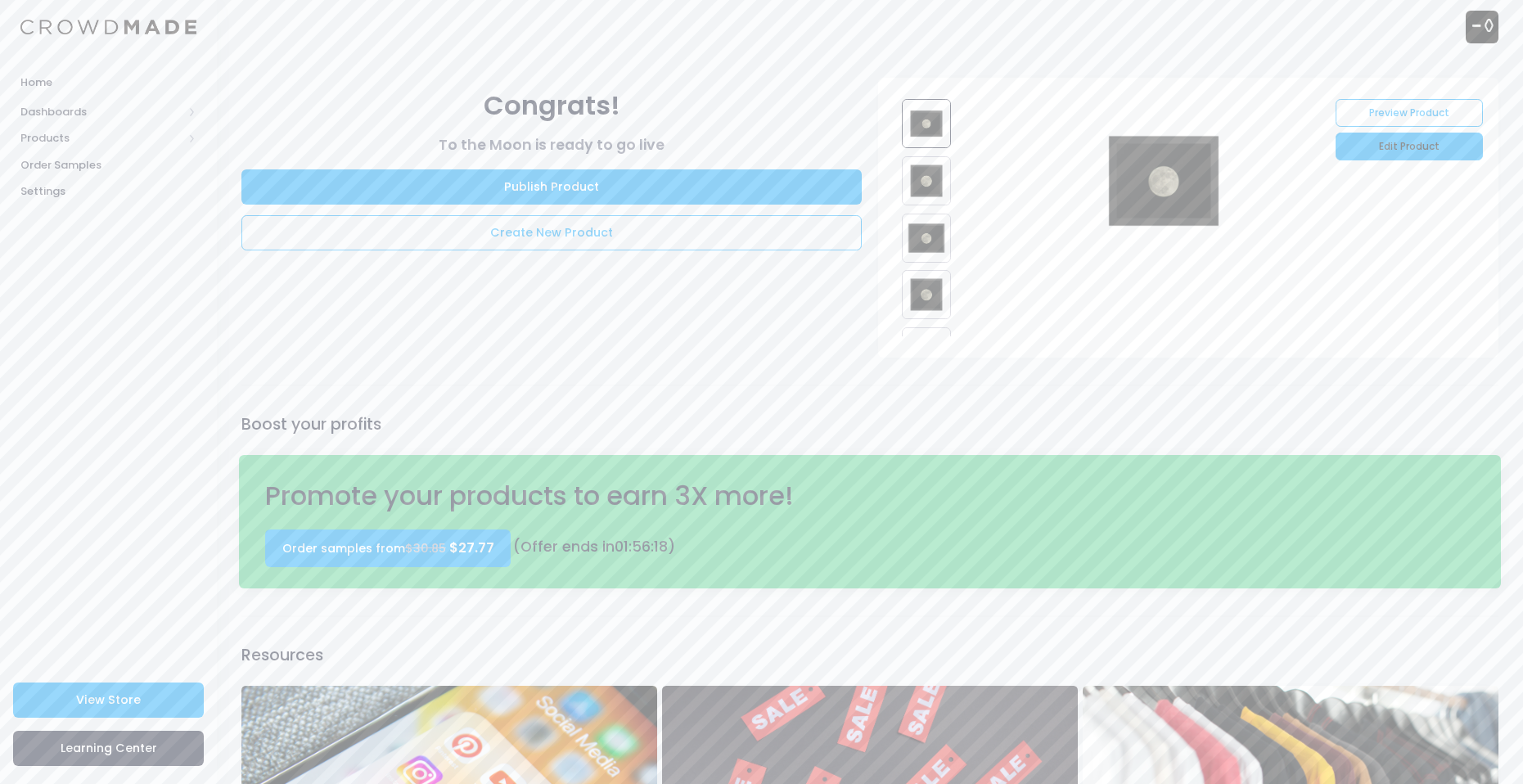
click at [1418, 150] on link "Edit Product" at bounding box center [1409, 146] width 147 height 28
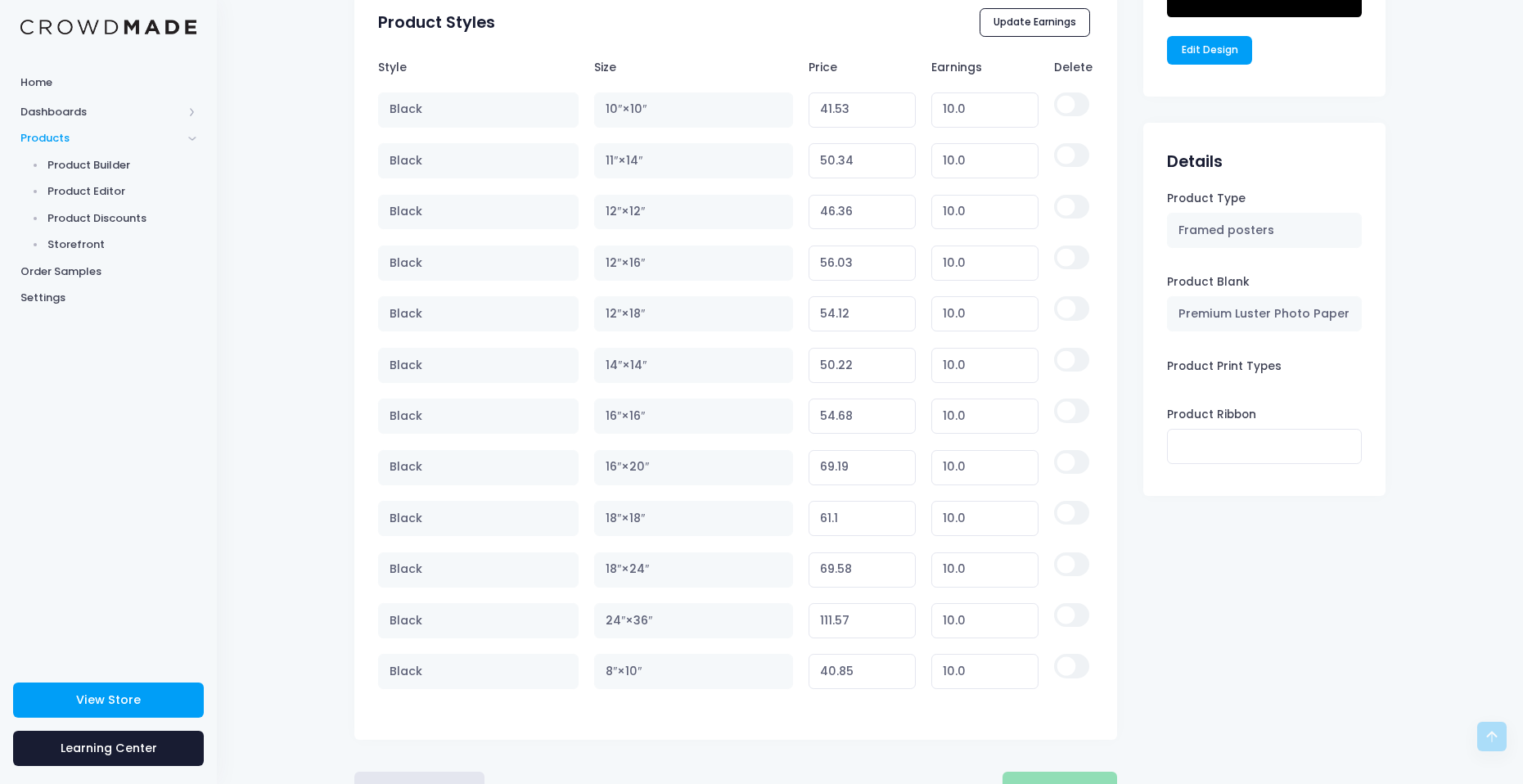
scroll to position [1284, 0]
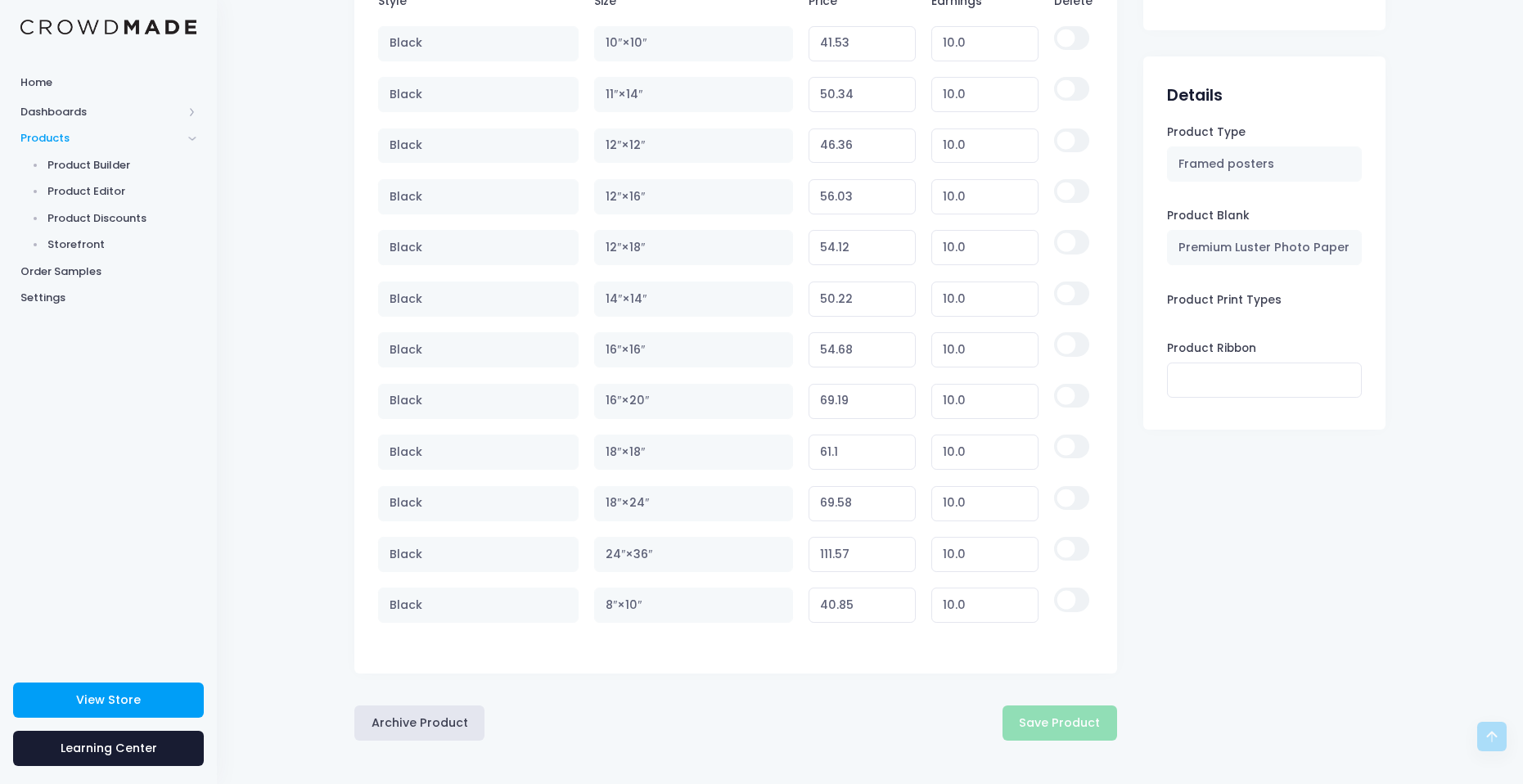
click at [1069, 546] on input "checkbox" at bounding box center [1071, 548] width 35 height 23
checkbox input "true"
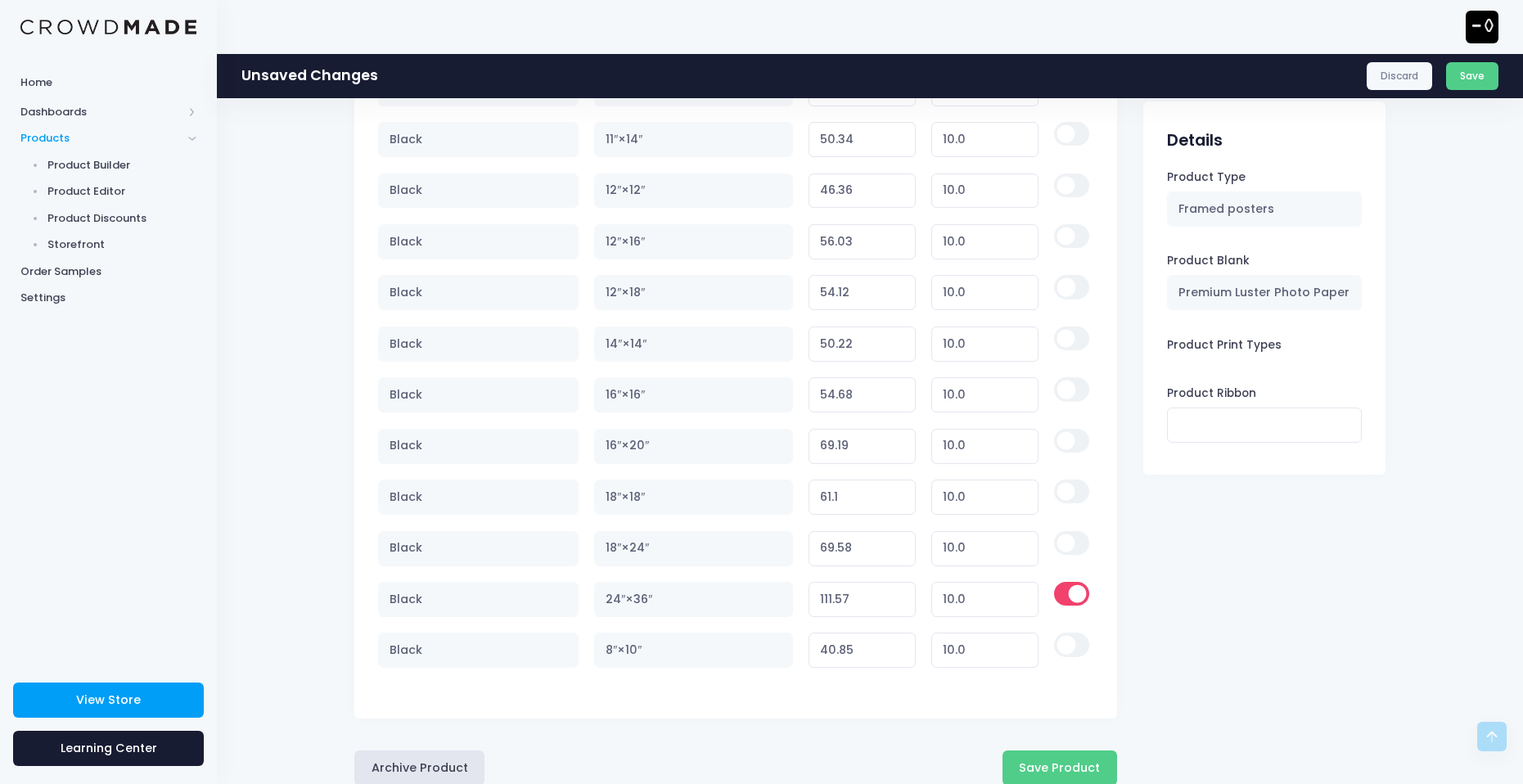
click at [1066, 543] on input "checkbox" at bounding box center [1071, 542] width 35 height 23
checkbox input "true"
click at [1067, 431] on input "checkbox" at bounding box center [1071, 440] width 35 height 23
checkbox input "true"
click at [1066, 487] on input "checkbox" at bounding box center [1071, 490] width 35 height 23
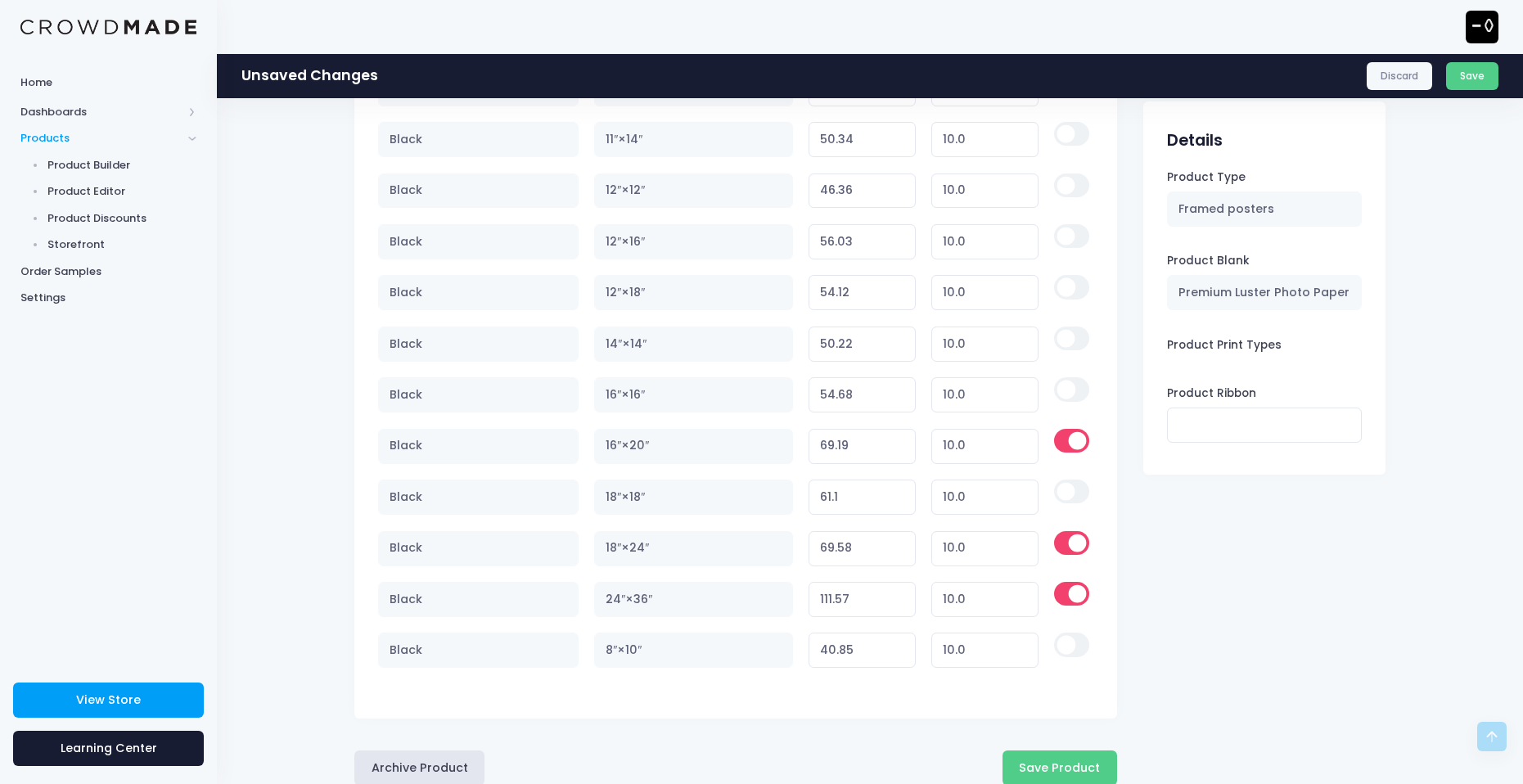
checkbox input "true"
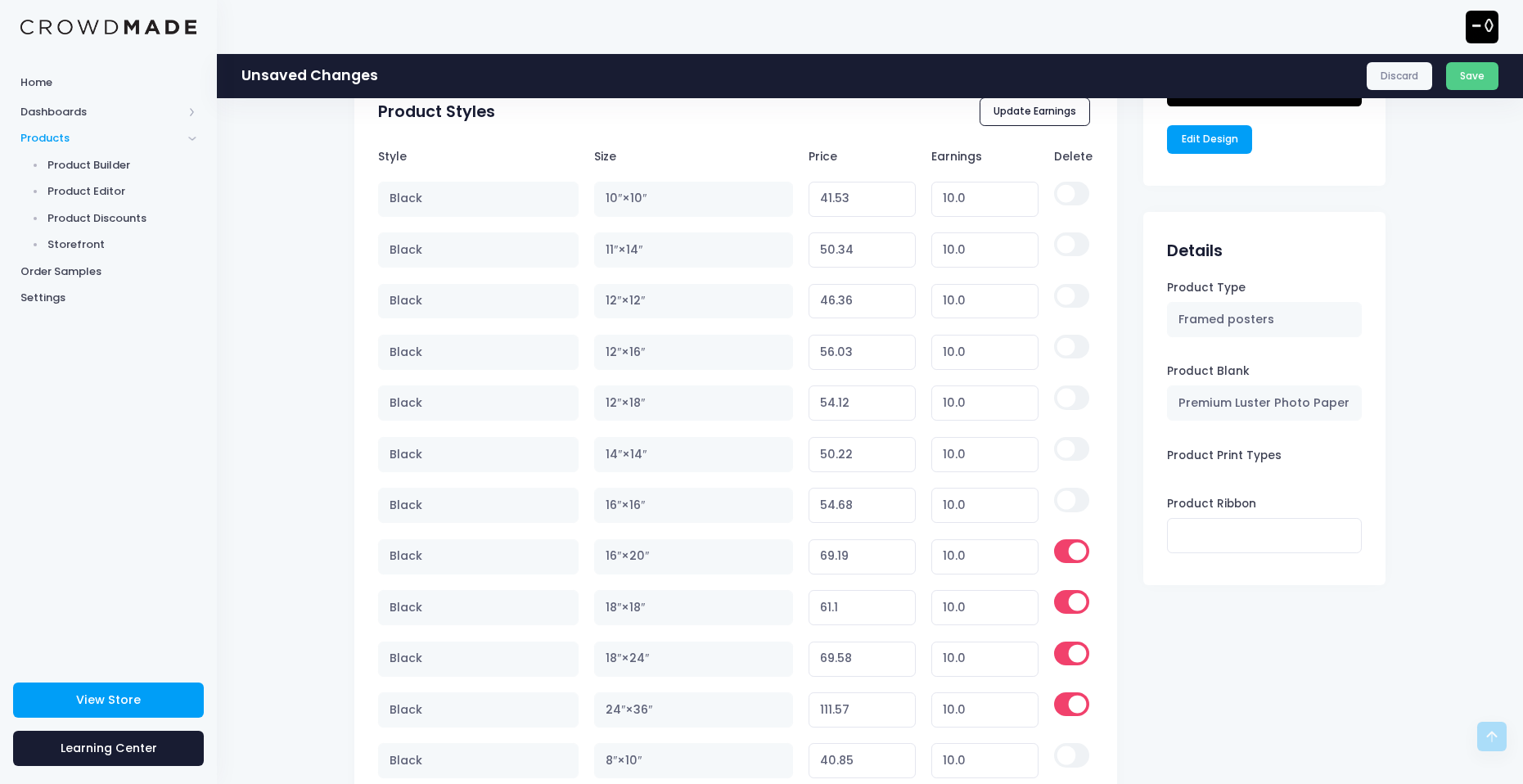
scroll to position [1202, 0]
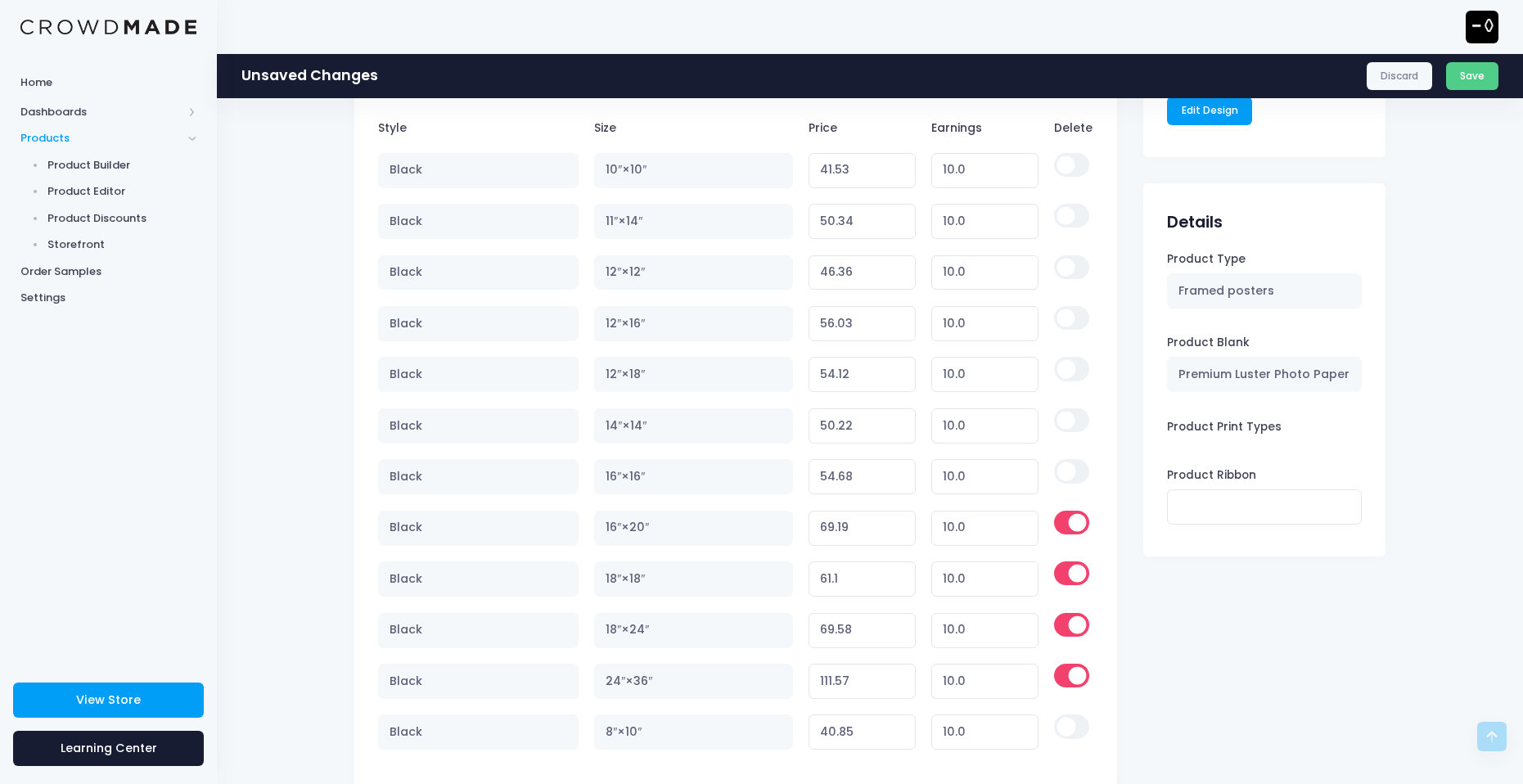
click at [1070, 321] on input "checkbox" at bounding box center [1071, 317] width 35 height 23
checkbox input "true"
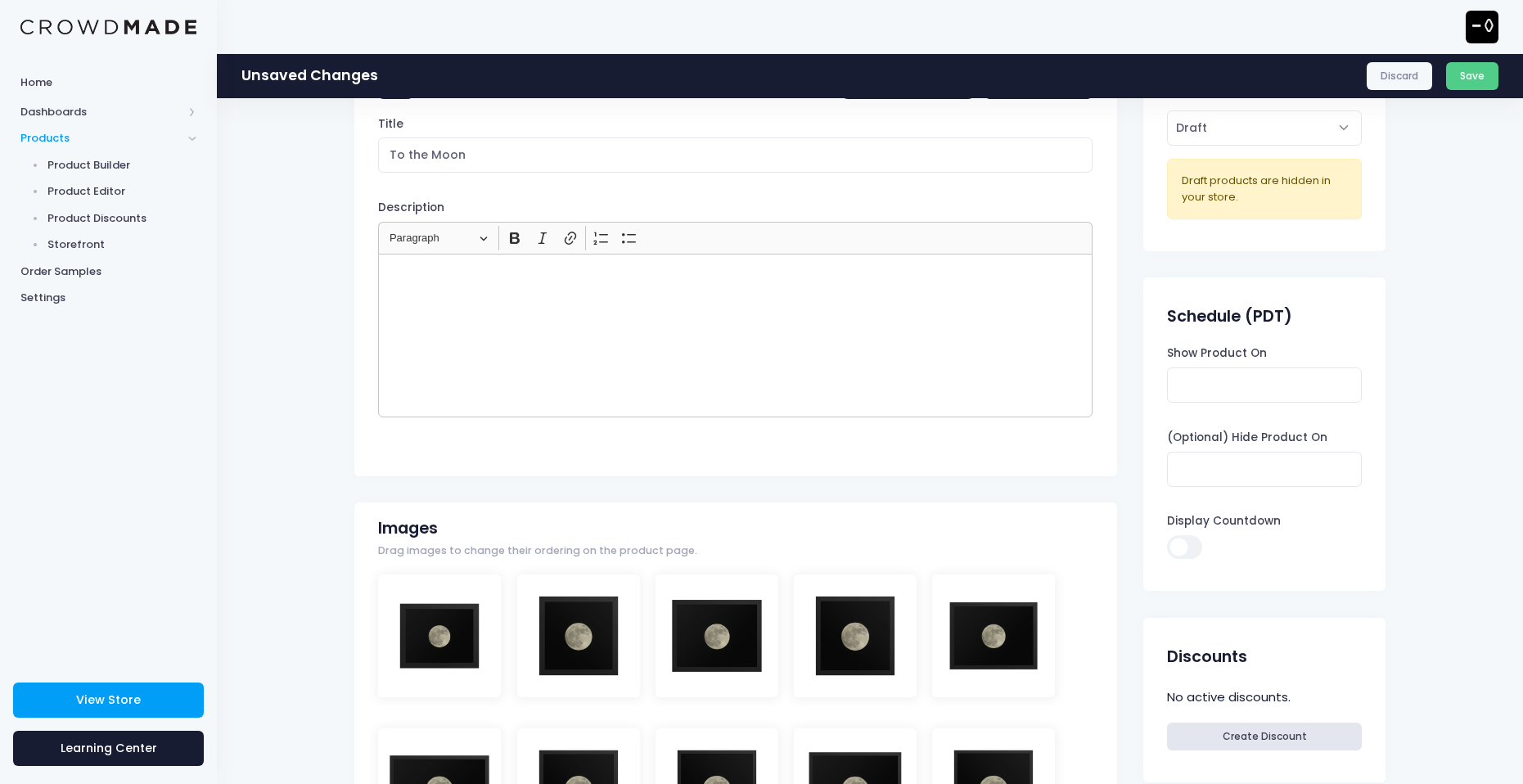
scroll to position [0, 0]
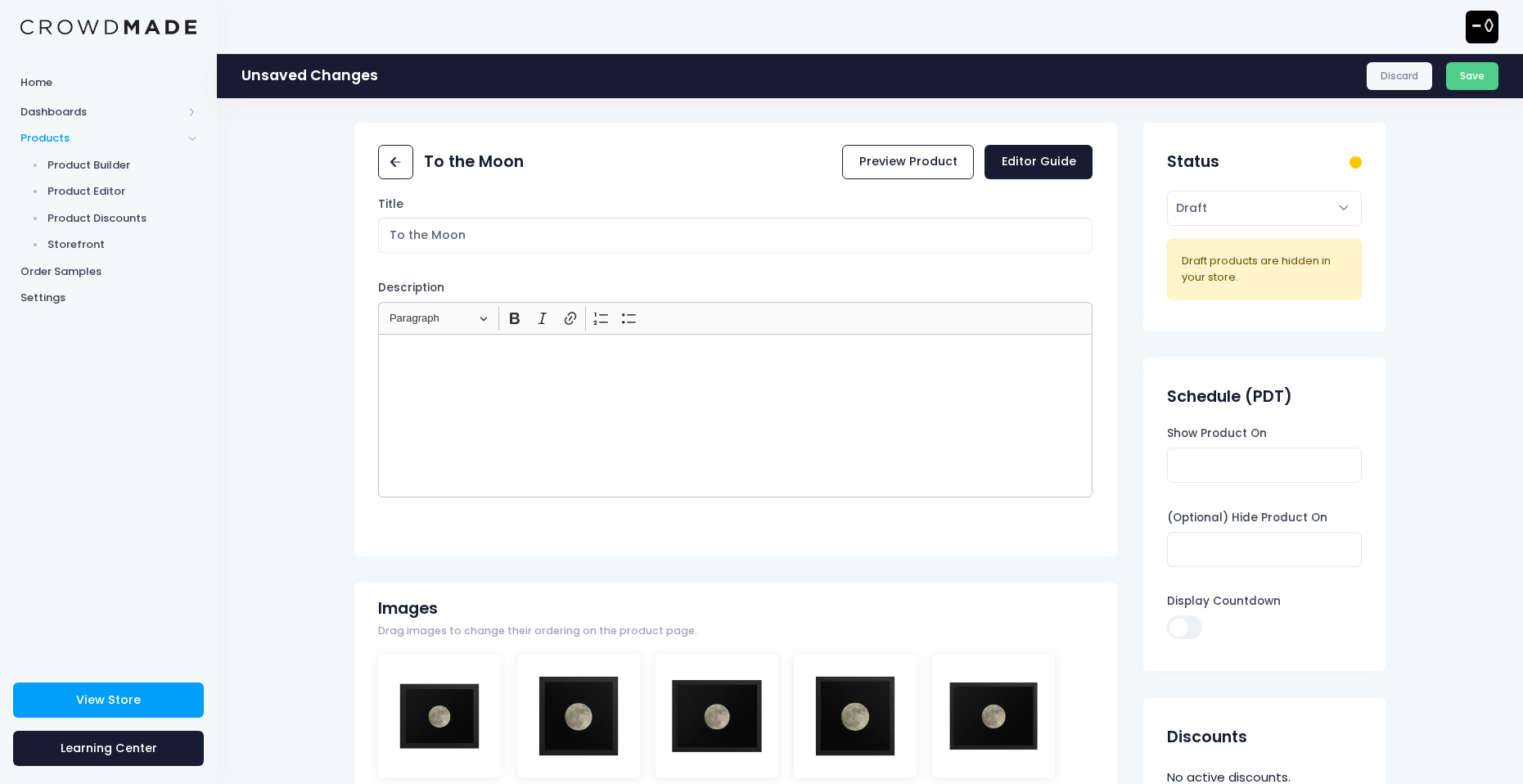
click at [522, 378] on div "Rich Text Editor, main" at bounding box center [735, 415] width 714 height 163
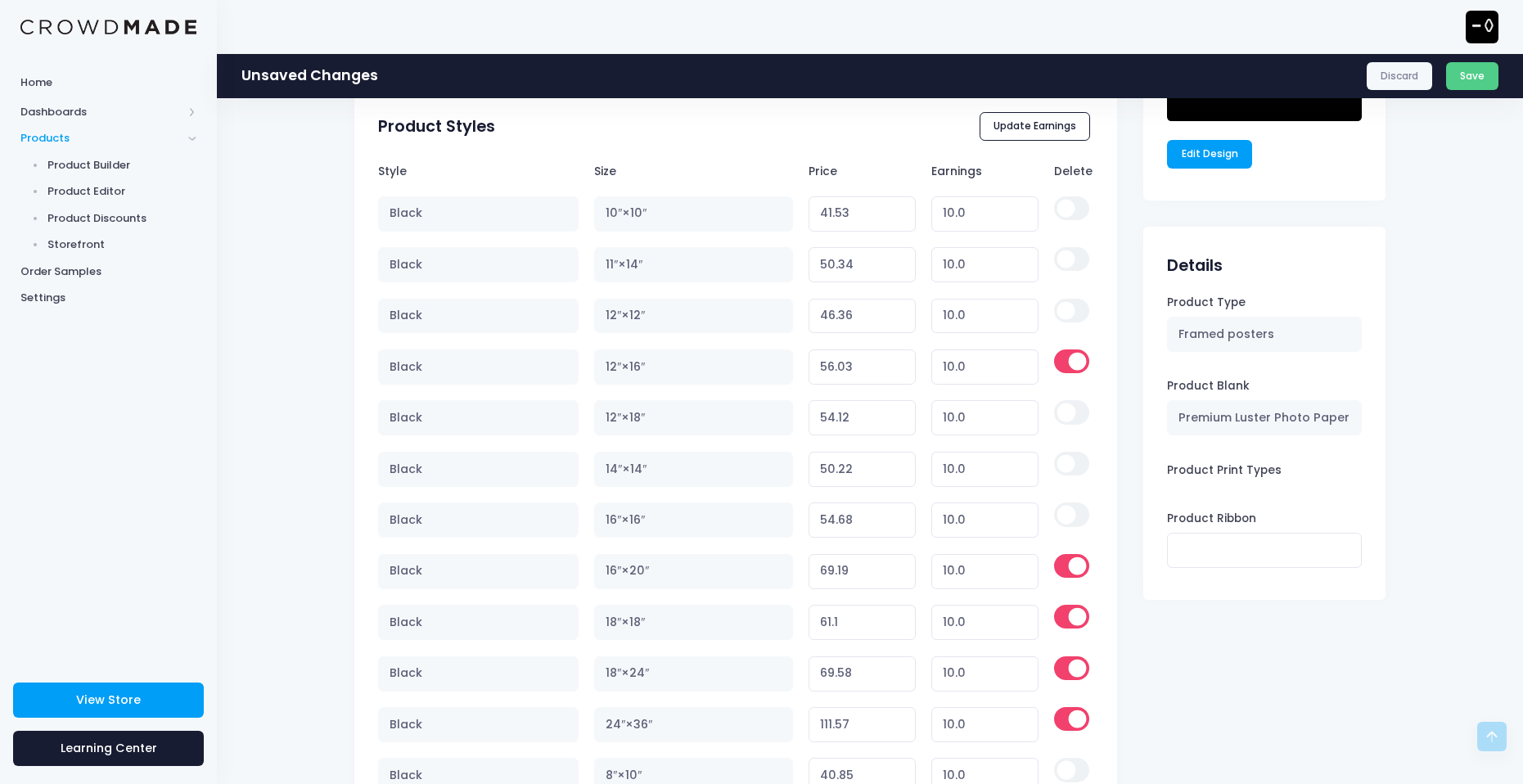
scroll to position [1329, 0]
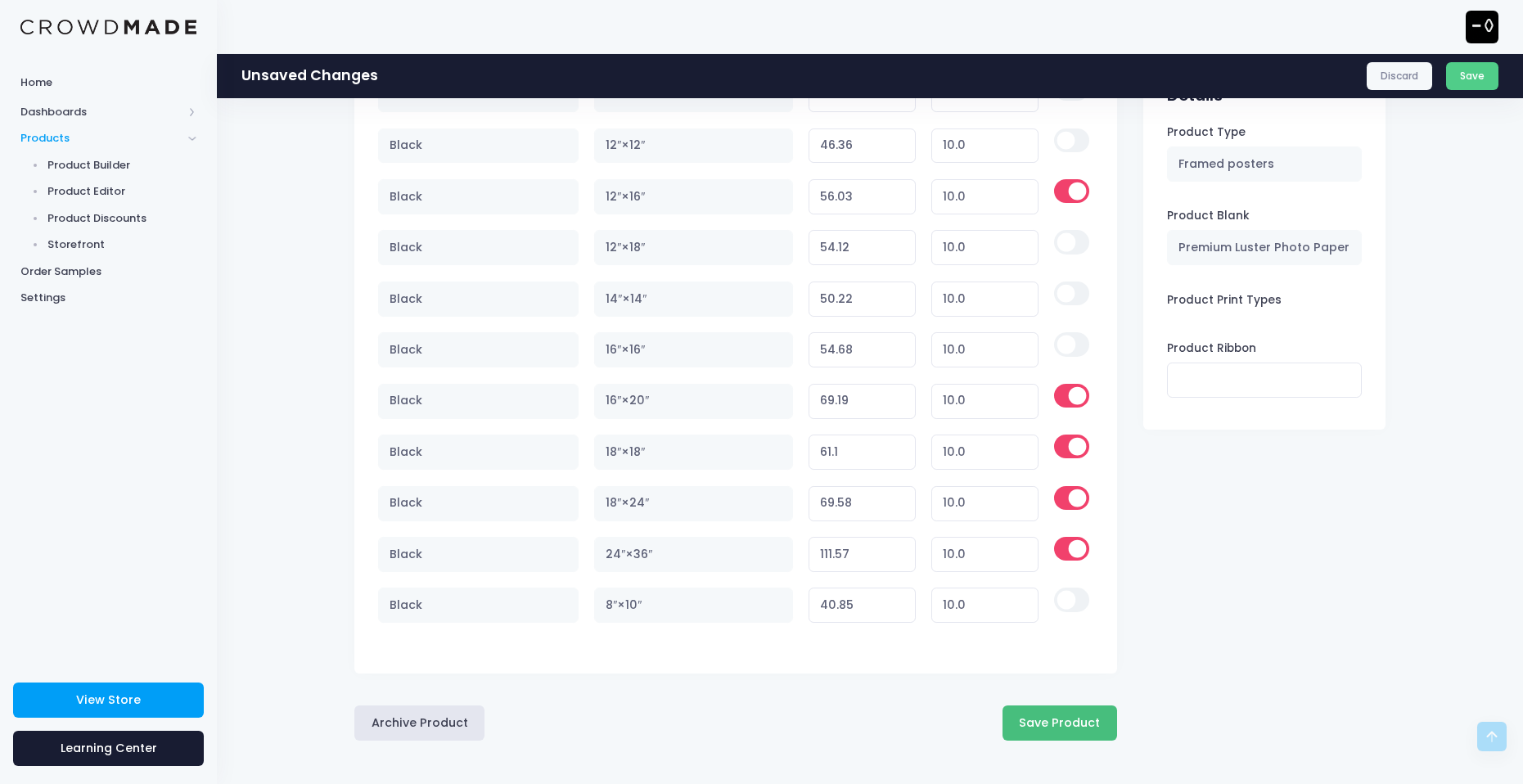
click at [1090, 729] on button "Save Product" at bounding box center [1059, 723] width 114 height 36
